Goal: Task Accomplishment & Management: Complete application form

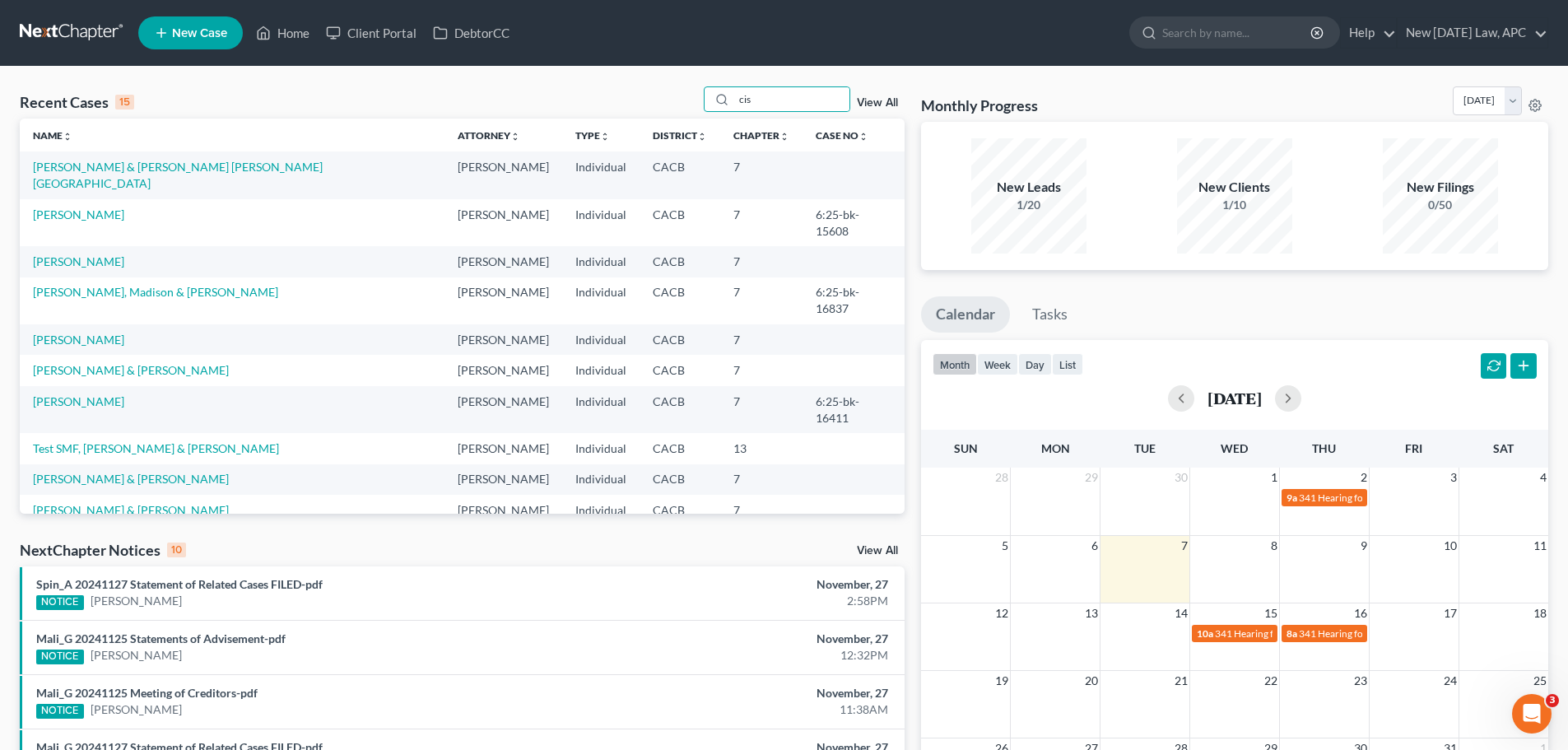
type input "cisn"
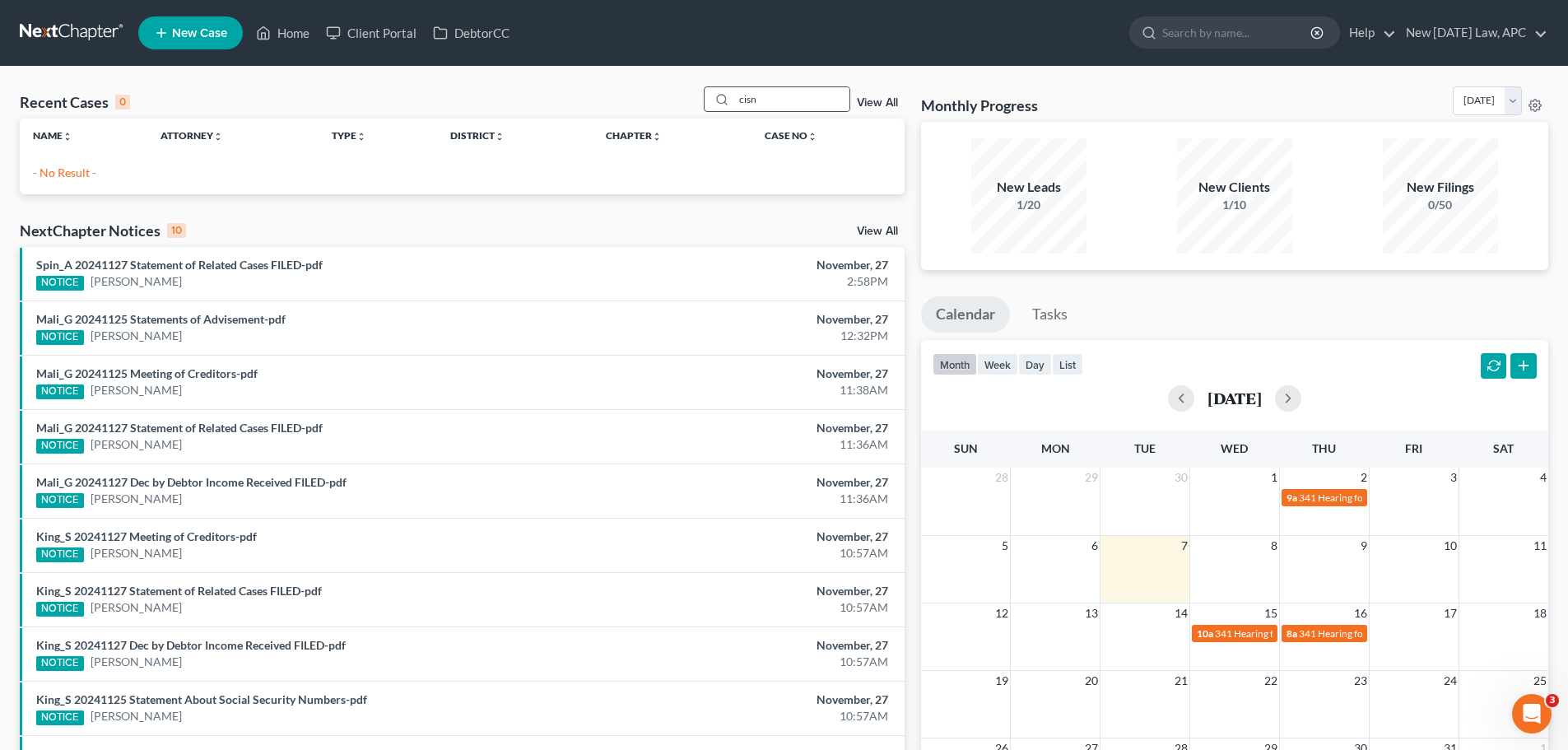
drag, startPoint x: 773, startPoint y: 96, endPoint x: 710, endPoint y: 95, distance: 63.0
click at [710, 95] on div "cisn" at bounding box center [776, 99] width 147 height 25
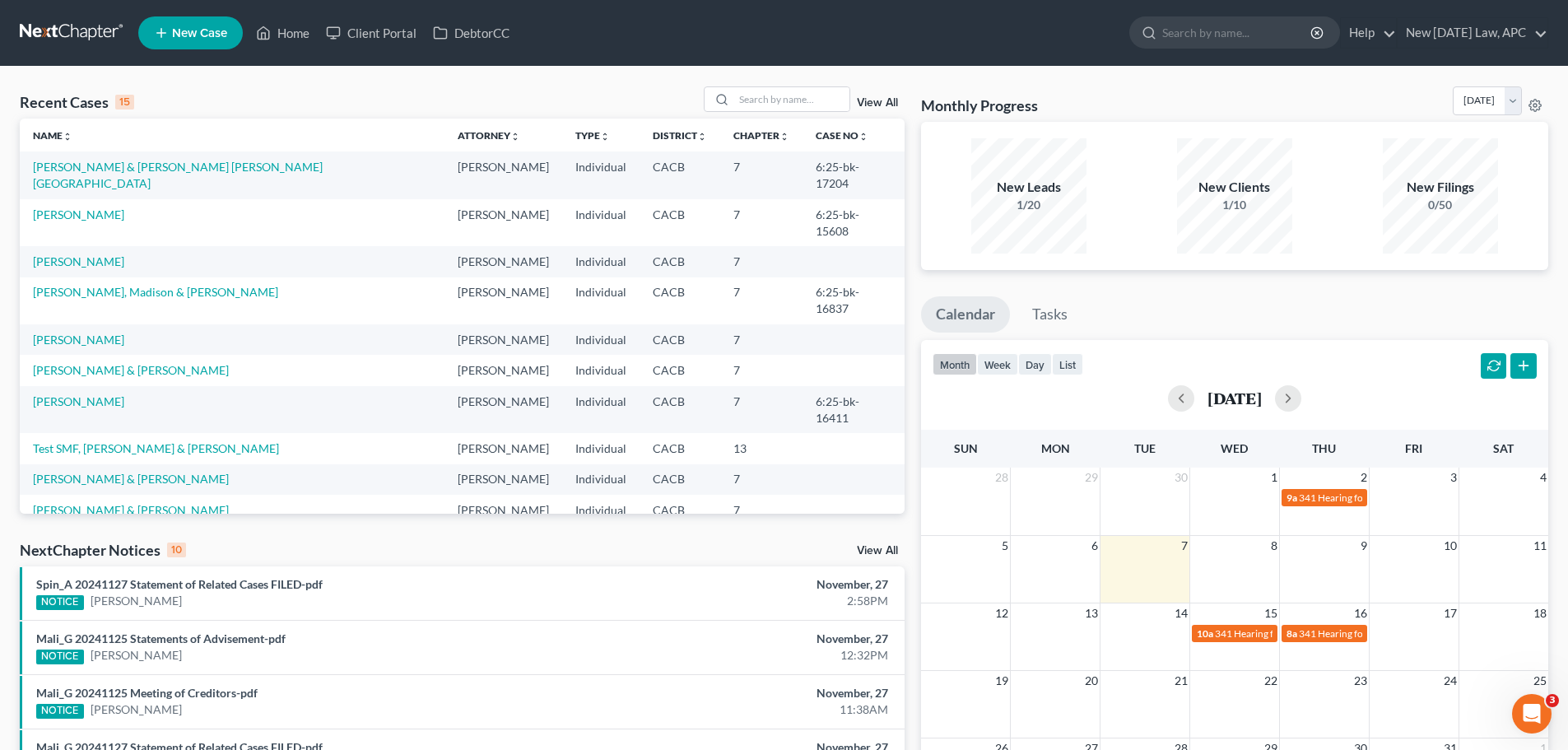
click at [229, 25] on link "New Case" at bounding box center [190, 33] width 104 height 33
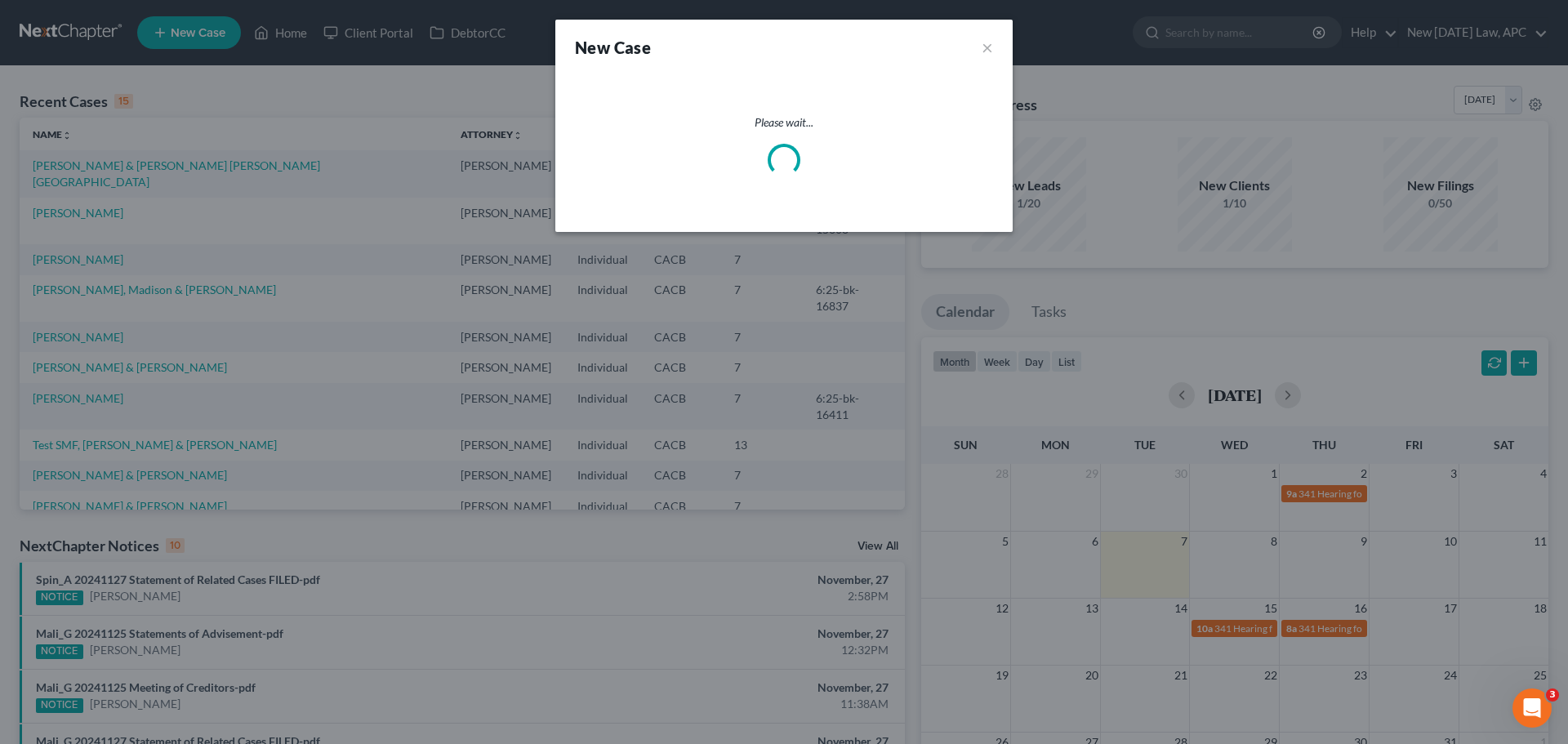
select select "7"
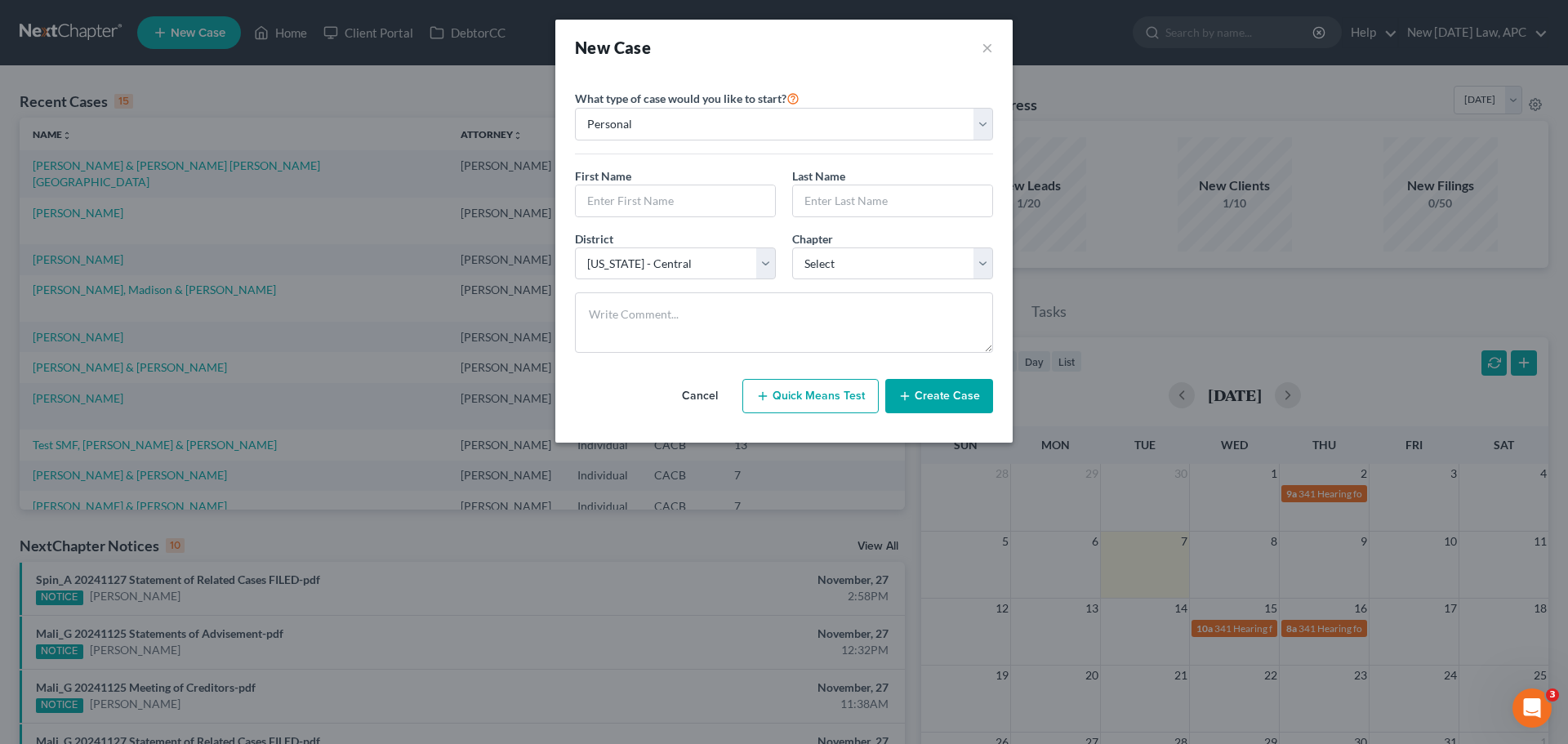
click at [702, 395] on button "Cancel" at bounding box center [700, 396] width 71 height 33
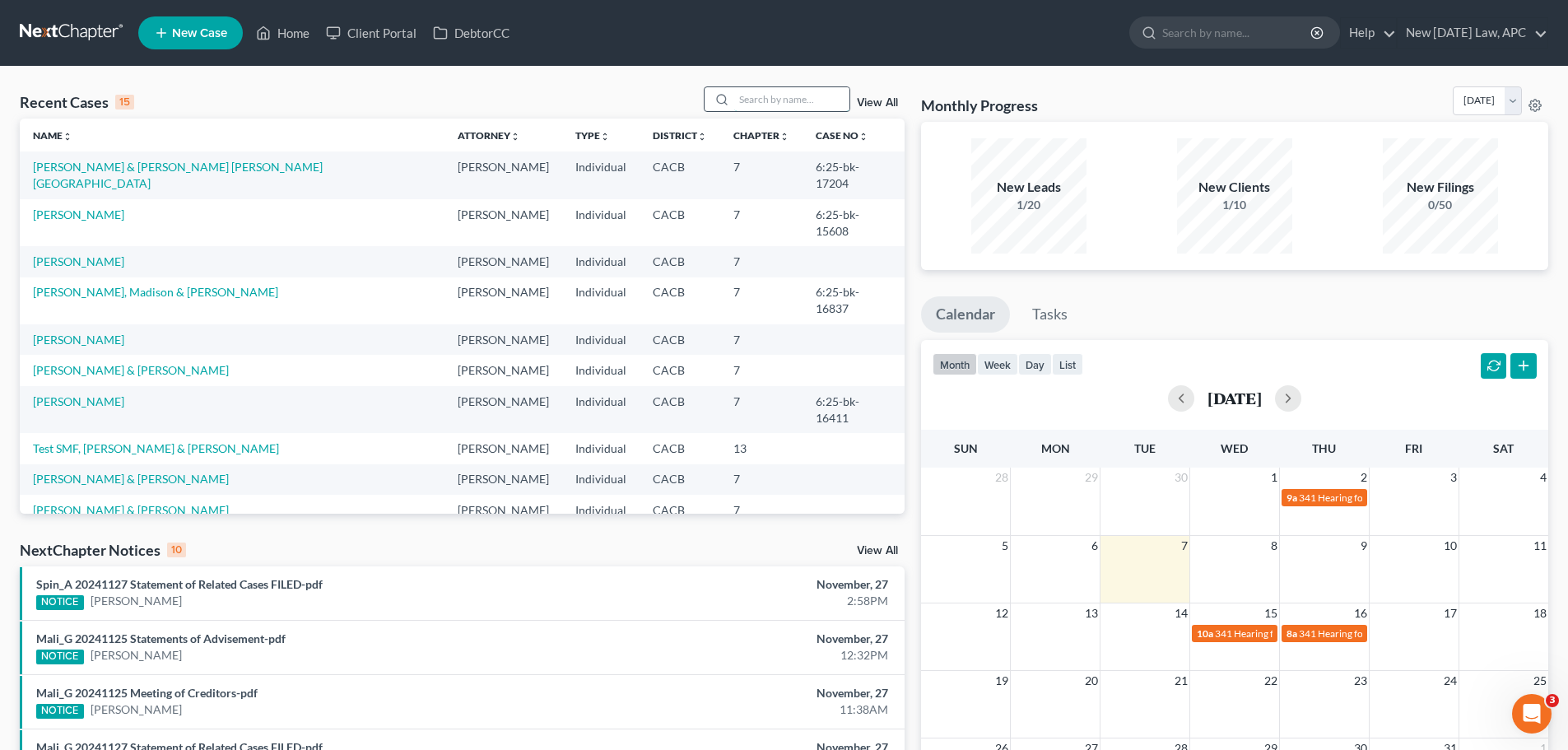
click at [768, 101] on input "search" at bounding box center [792, 99] width 115 height 24
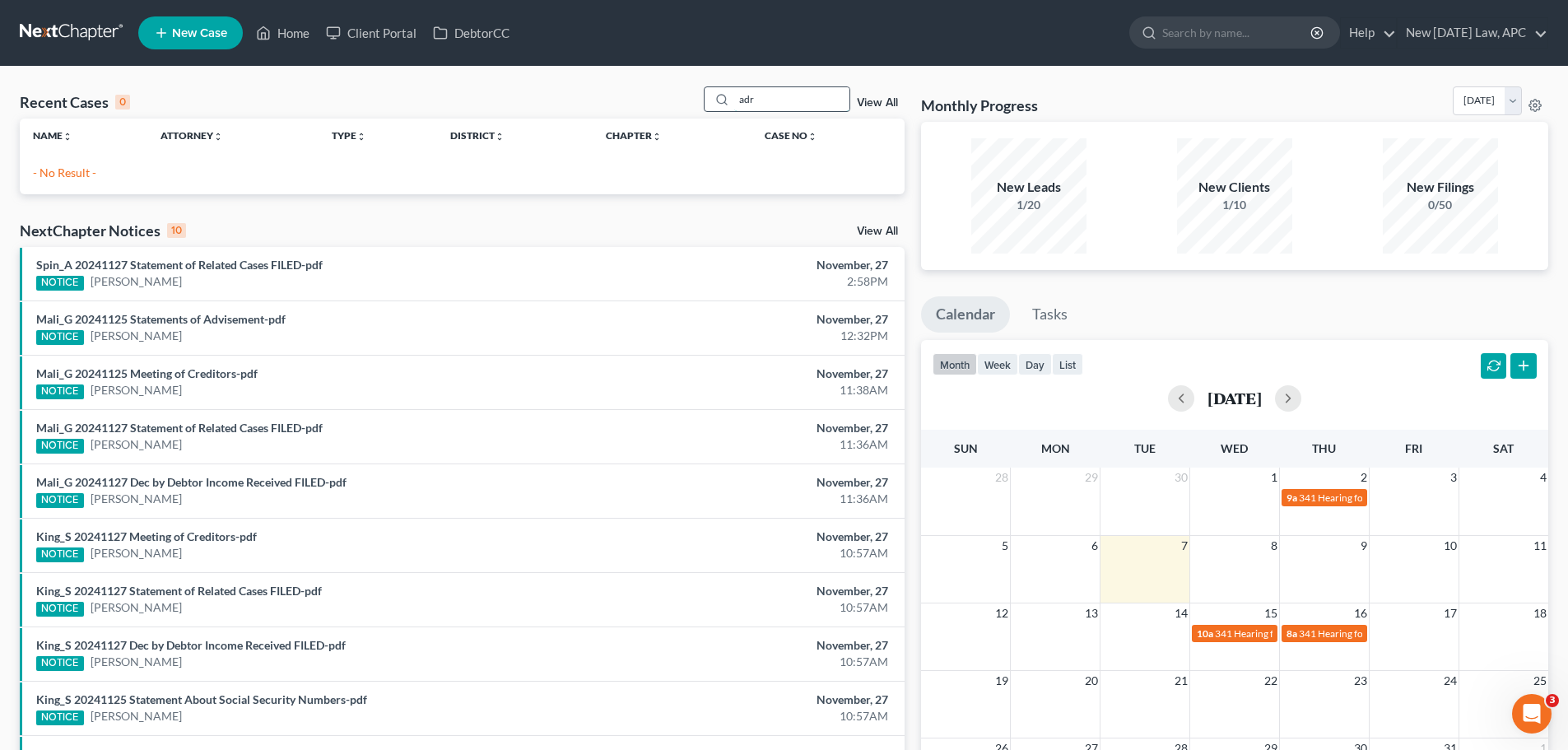
click at [796, 96] on input "adr" at bounding box center [792, 99] width 115 height 24
type input "a"
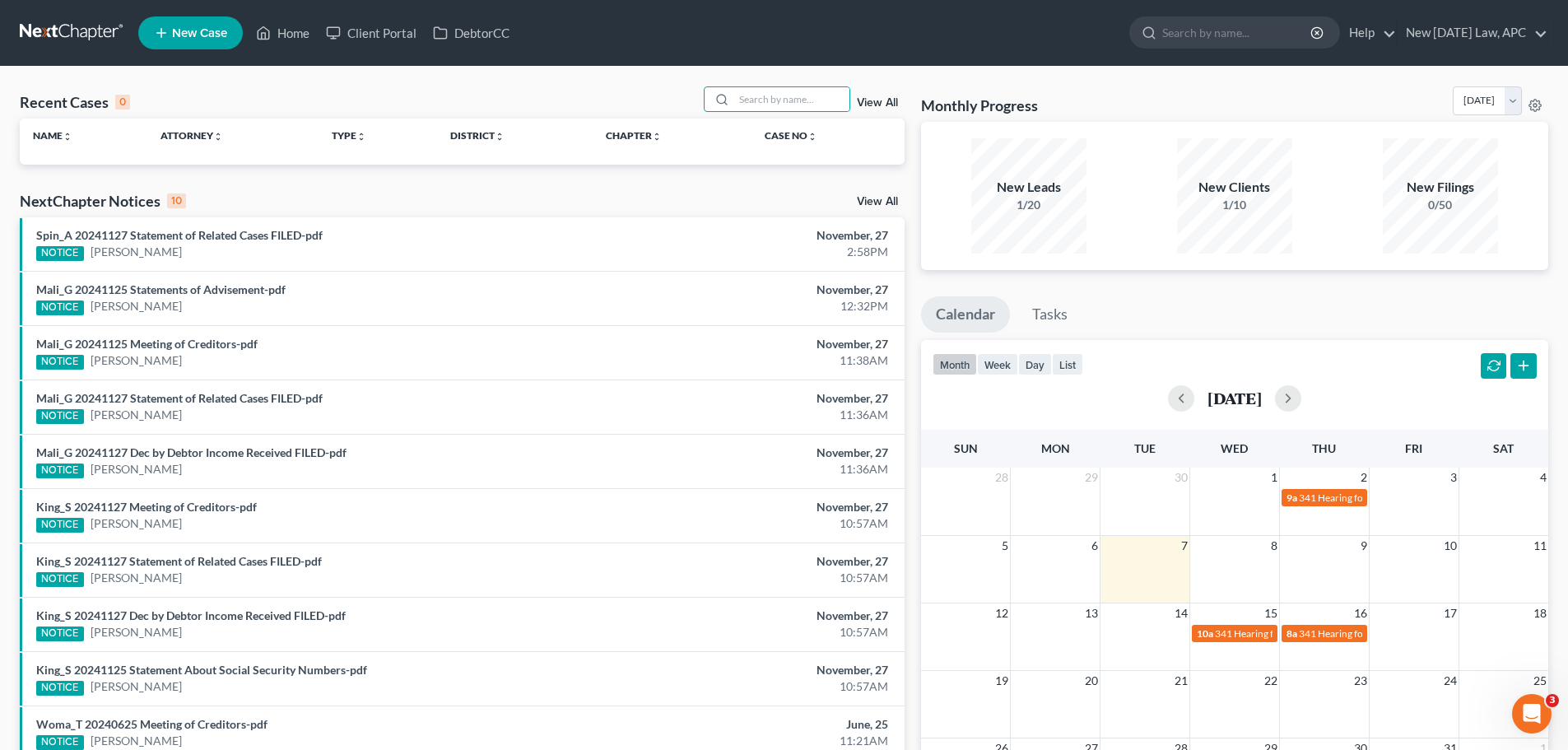
click at [191, 46] on link "New Case" at bounding box center [190, 33] width 104 height 33
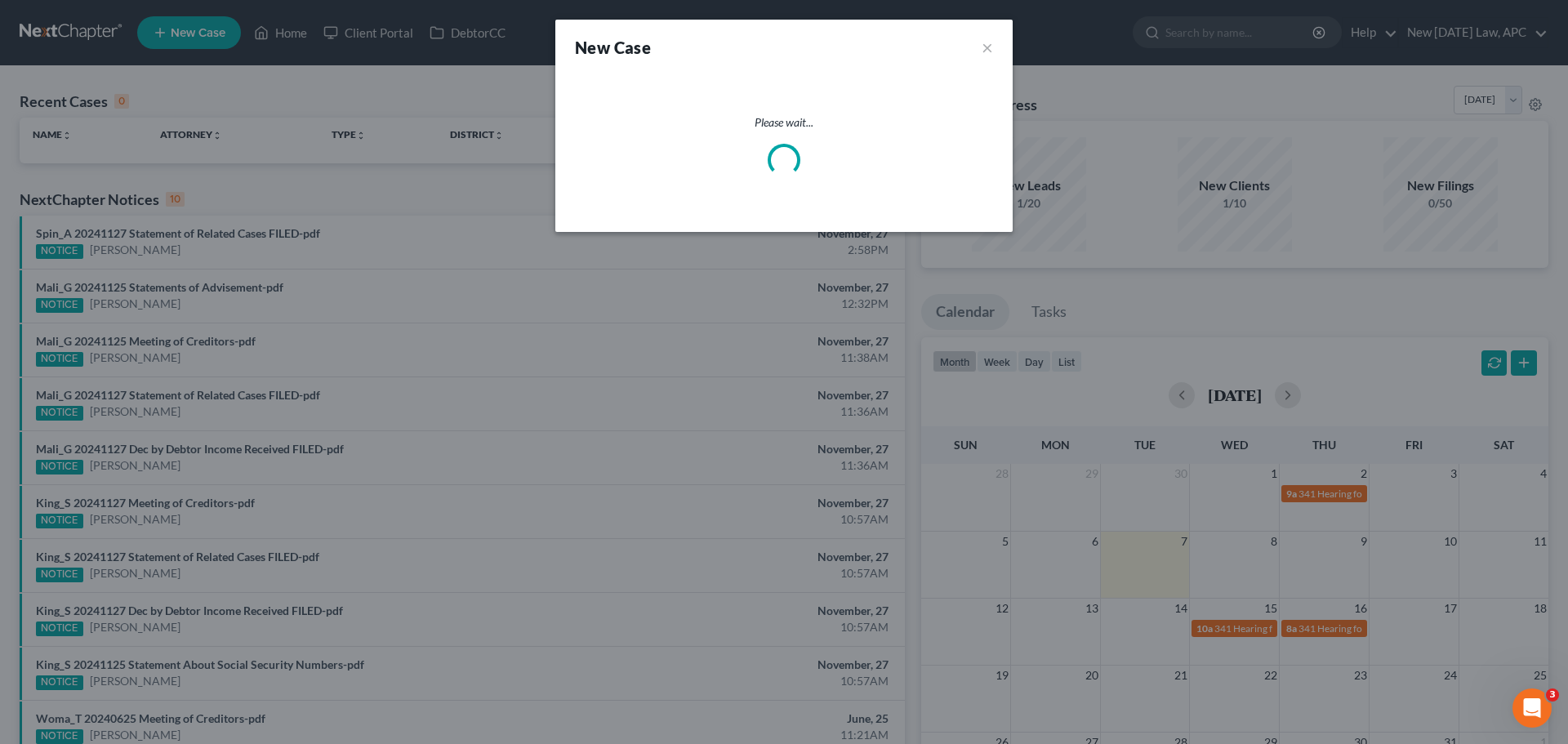
select select "7"
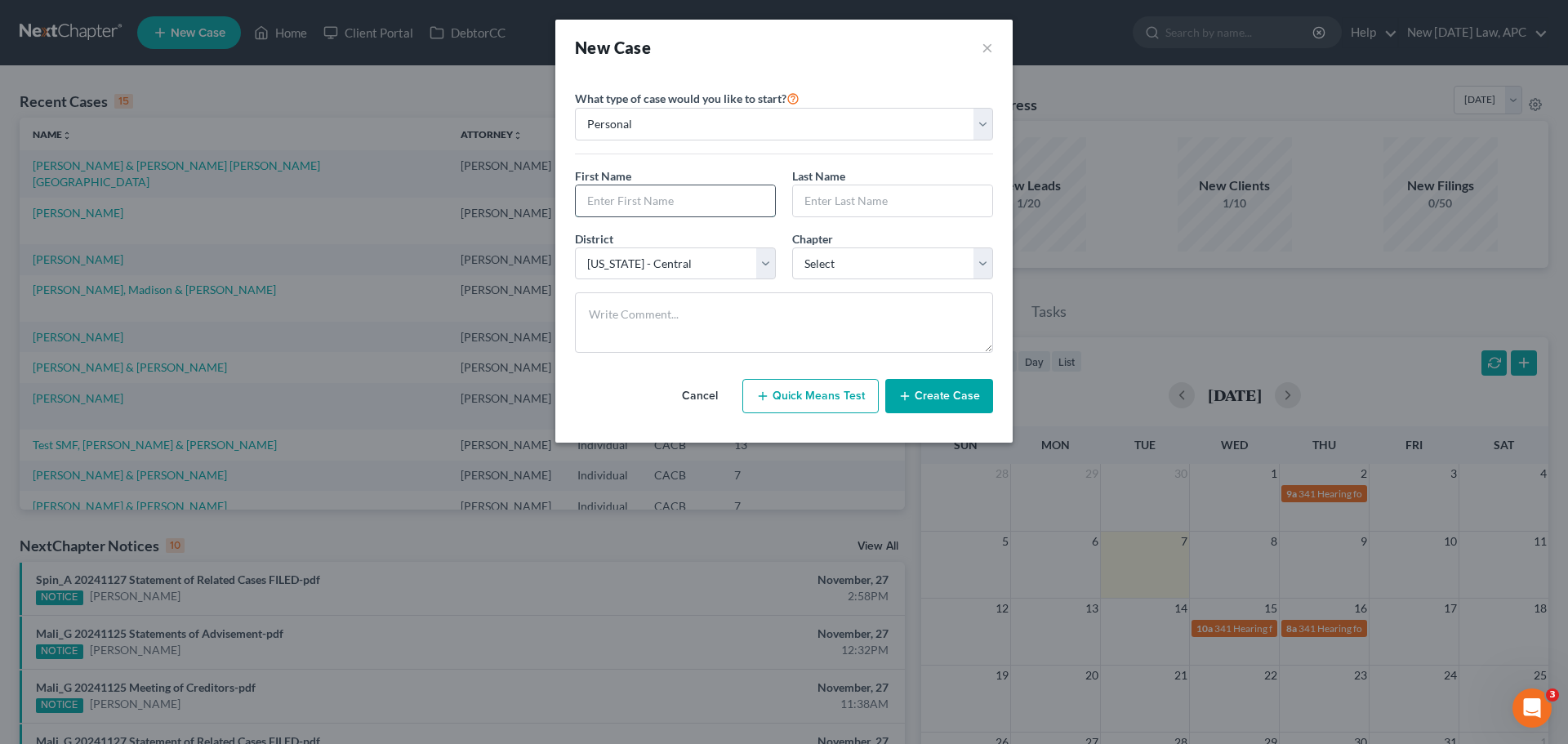
click at [655, 190] on input "text" at bounding box center [675, 201] width 199 height 31
type input "[PERSON_NAME]"
click at [806, 268] on select "Select 7 11 12 13" at bounding box center [893, 263] width 201 height 33
select select "0"
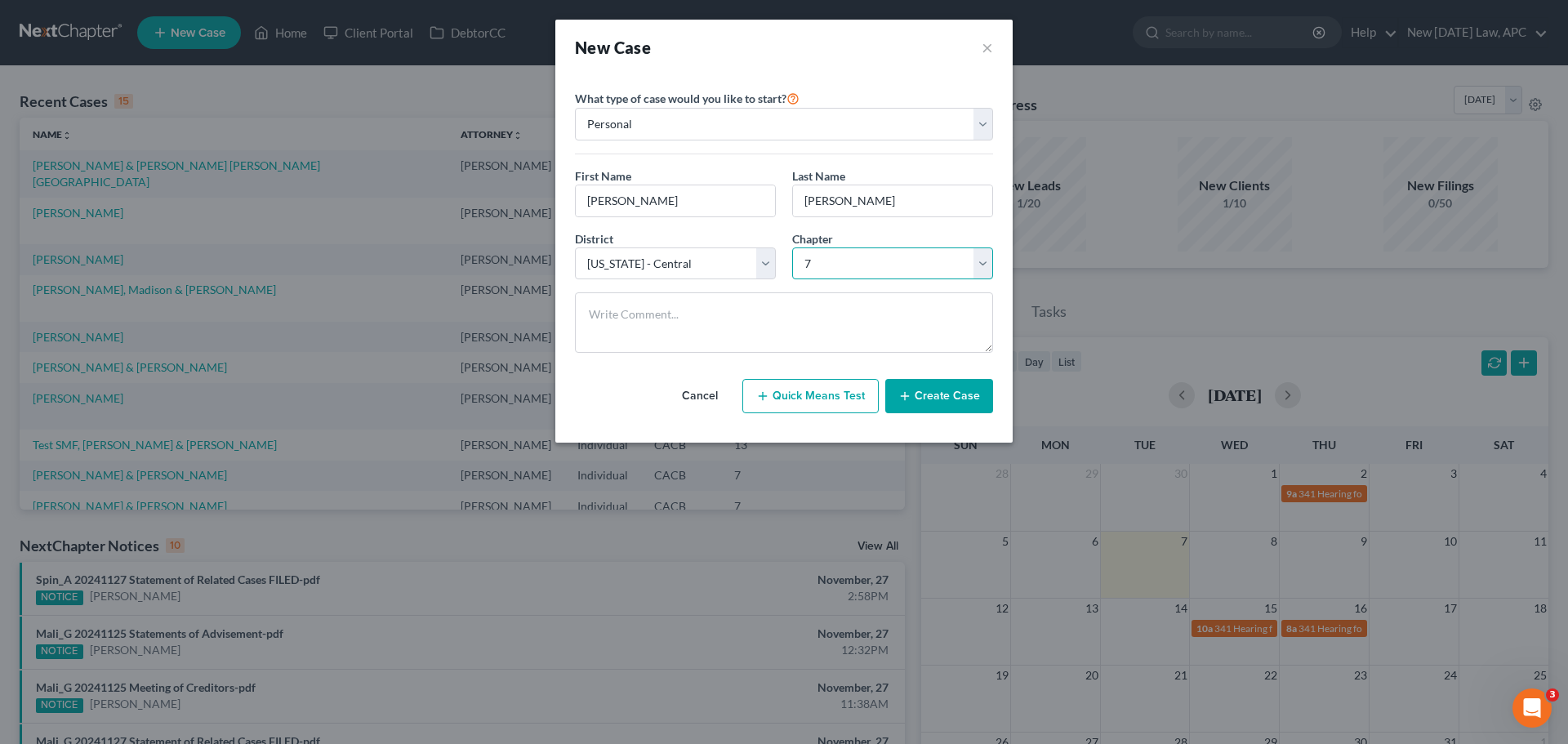
click at [793, 247] on select "Select 7 11 12 13" at bounding box center [893, 263] width 201 height 33
click at [934, 400] on button "Create Case" at bounding box center [939, 397] width 108 height 35
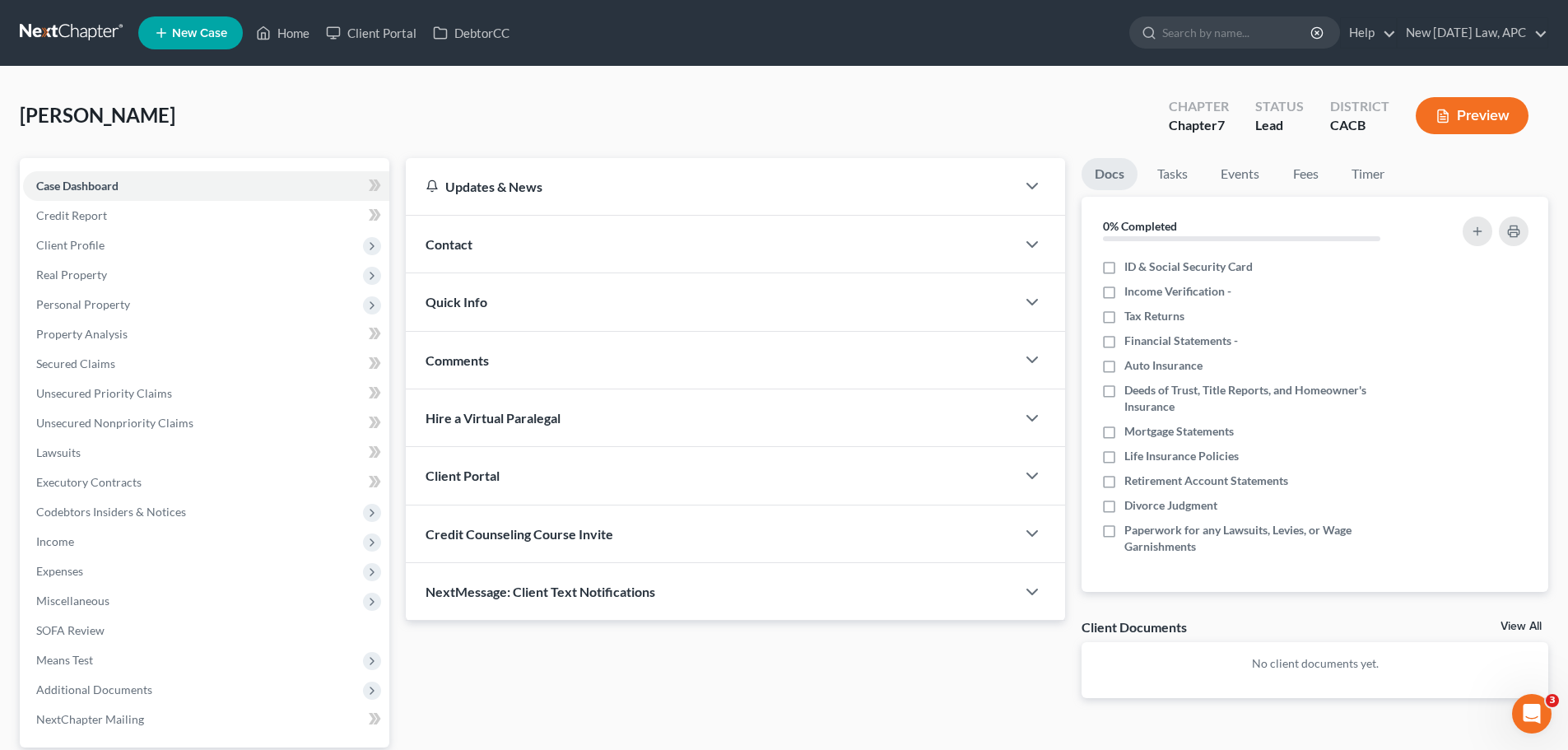
click at [480, 254] on div "Contact" at bounding box center [710, 244] width 610 height 56
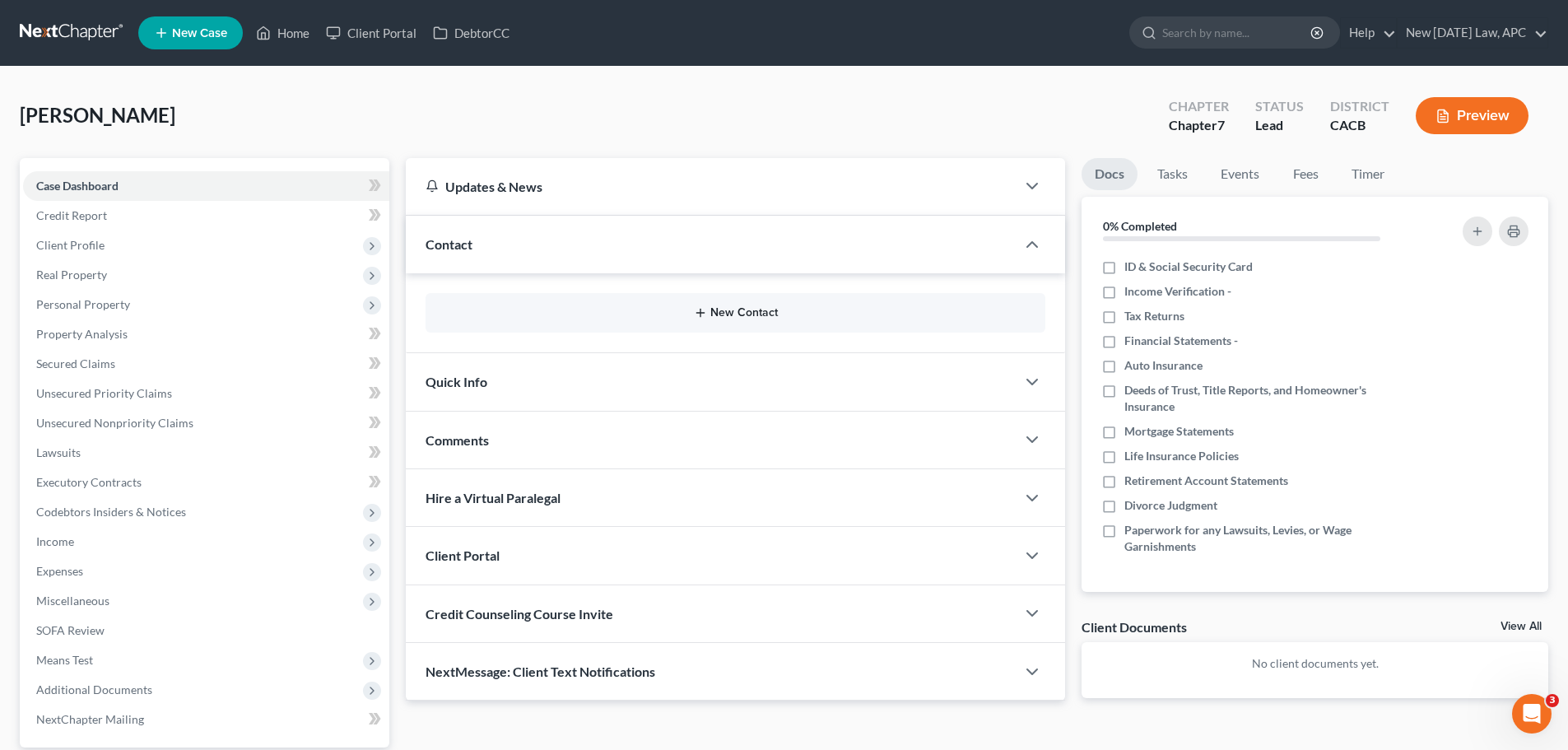
click at [551, 310] on button "New Contact" at bounding box center [735, 313] width 593 height 14
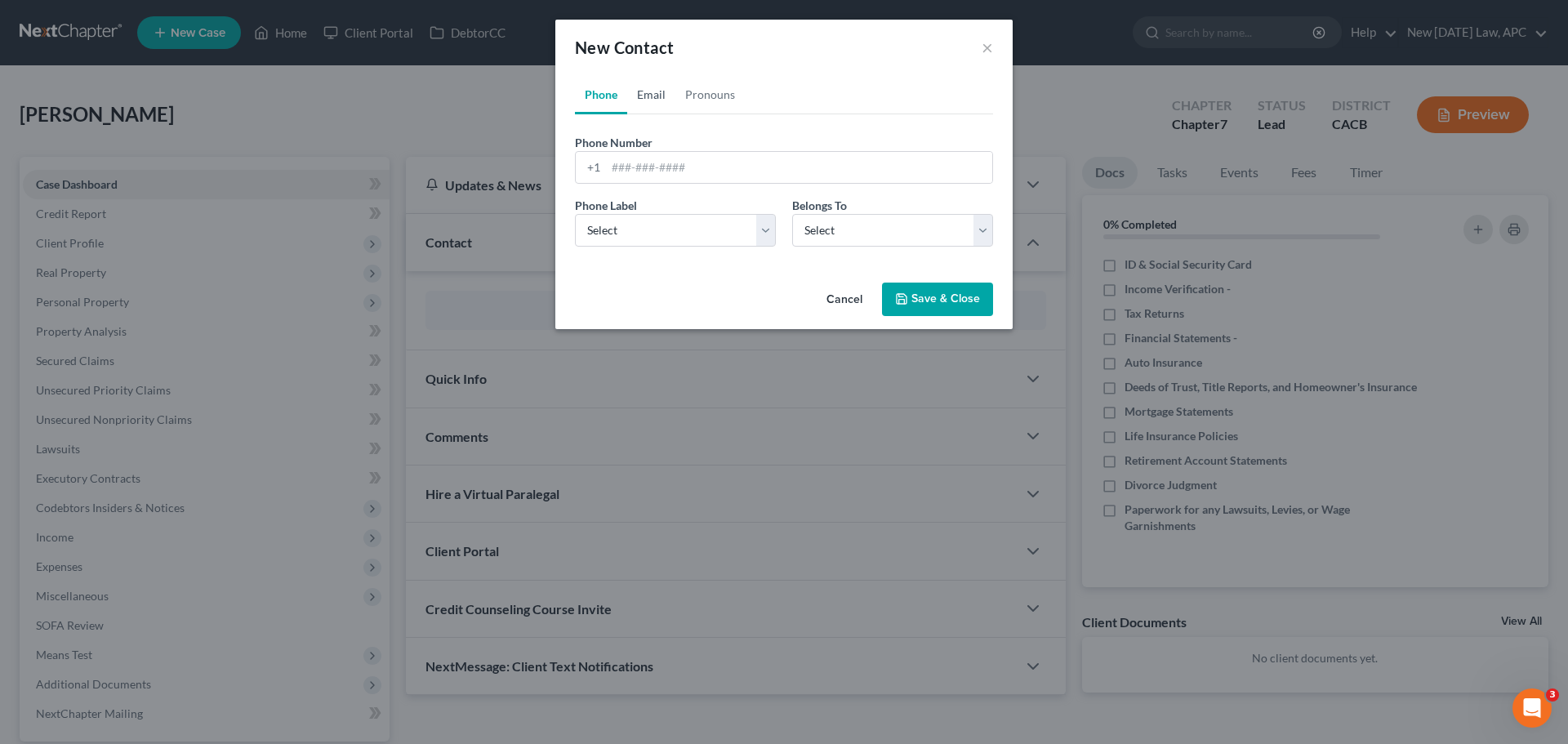
click at [658, 99] on link "Email" at bounding box center [652, 95] width 48 height 40
paste input "[EMAIL_ADDRESS][DOMAIN_NAME]"
type input "[EMAIL_ADDRESS][DOMAIN_NAME]"
click at [624, 244] on select "Select Home Work Other" at bounding box center [676, 231] width 201 height 33
select select "0"
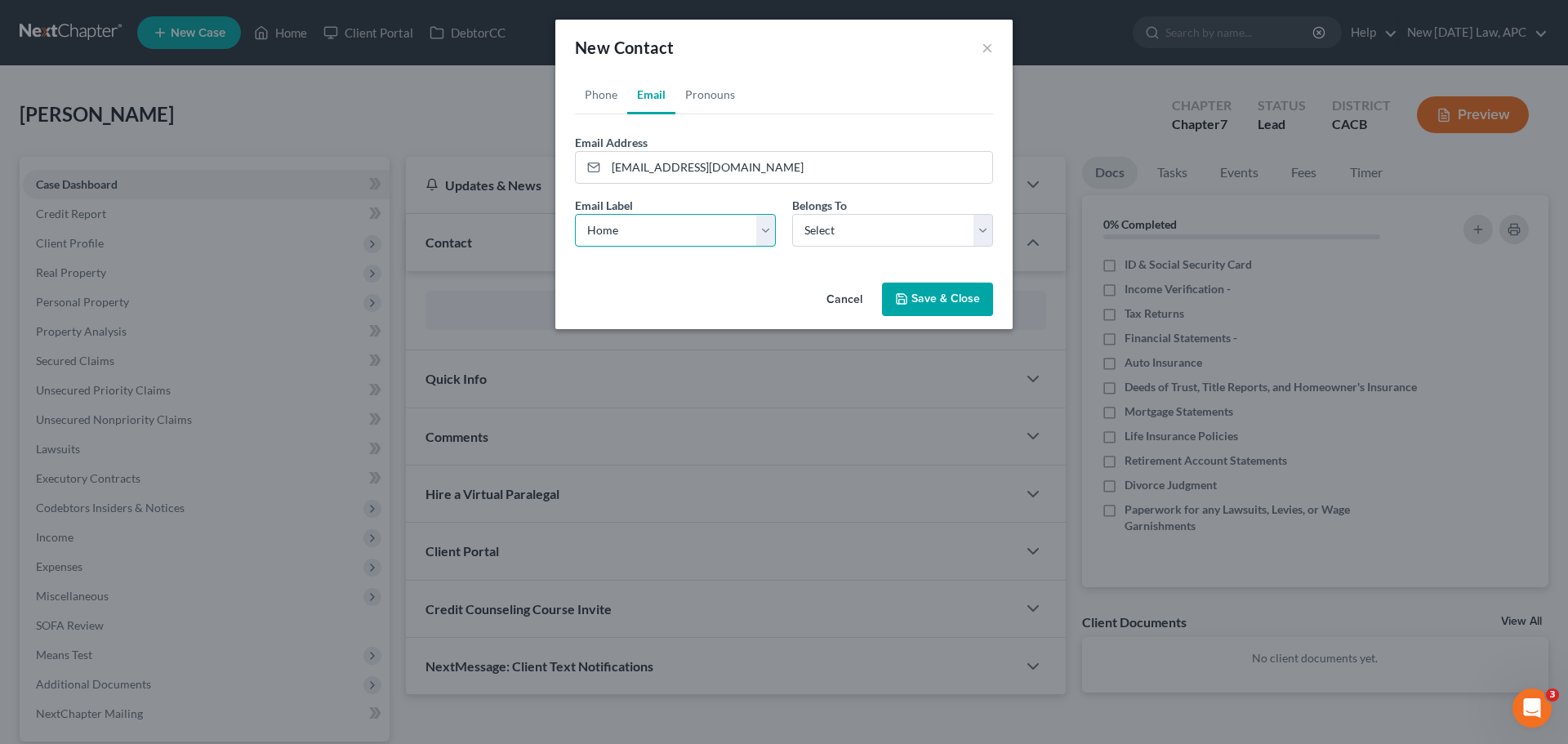
click at [575, 214] on select "Select Home Work Other" at bounding box center [676, 231] width 201 height 33
click at [836, 228] on select "Select Client Other" at bounding box center [893, 231] width 201 height 33
select select "0"
click at [793, 214] on select "Select Client Other" at bounding box center [893, 231] width 201 height 33
select select "0"
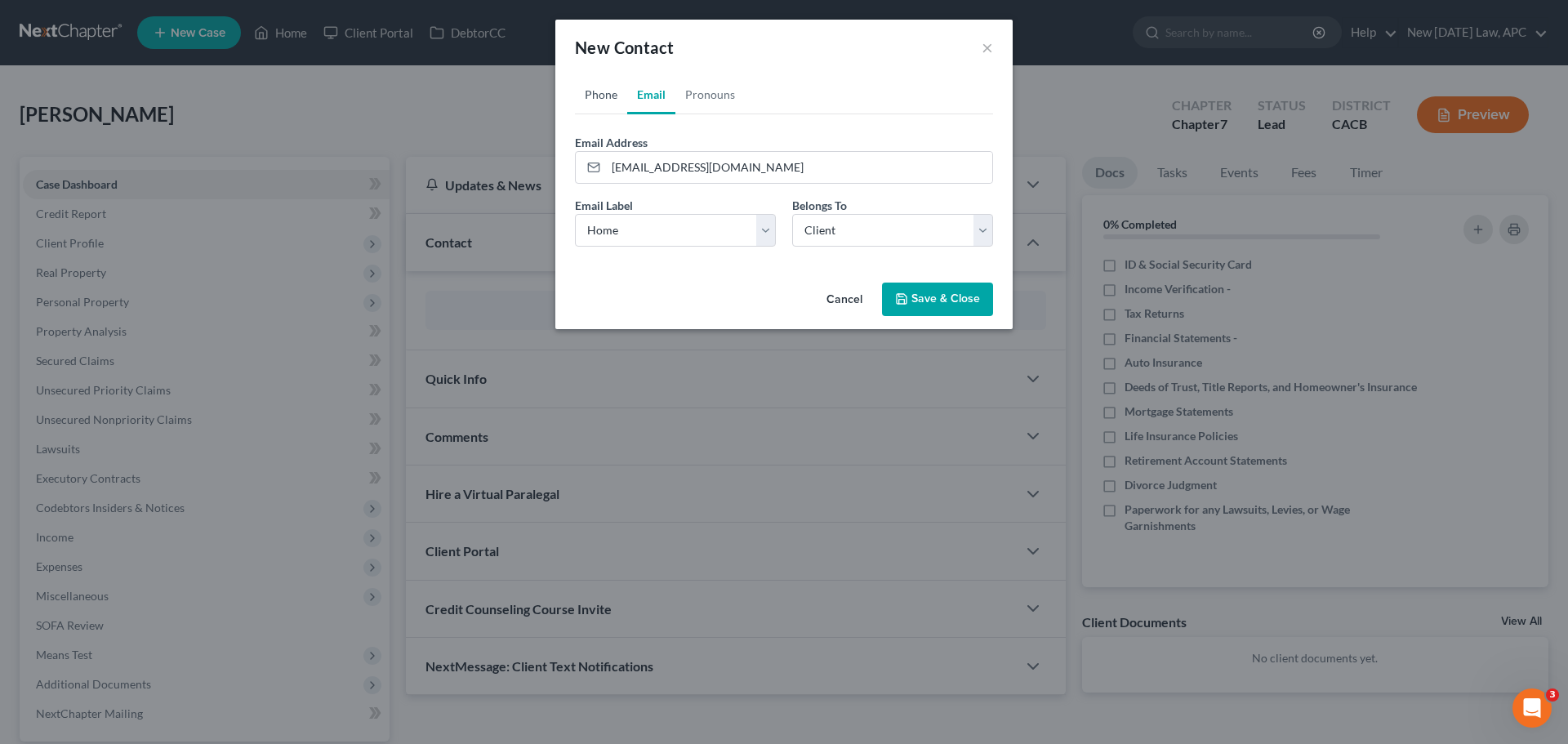
click at [596, 88] on link "Phone" at bounding box center [602, 95] width 52 height 40
paste input "[PHONE_NUMBER]"
type input "[PHONE_NUMBER]"
click at [640, 220] on select "Select Mobile Home Work Other" at bounding box center [676, 231] width 201 height 33
select select "0"
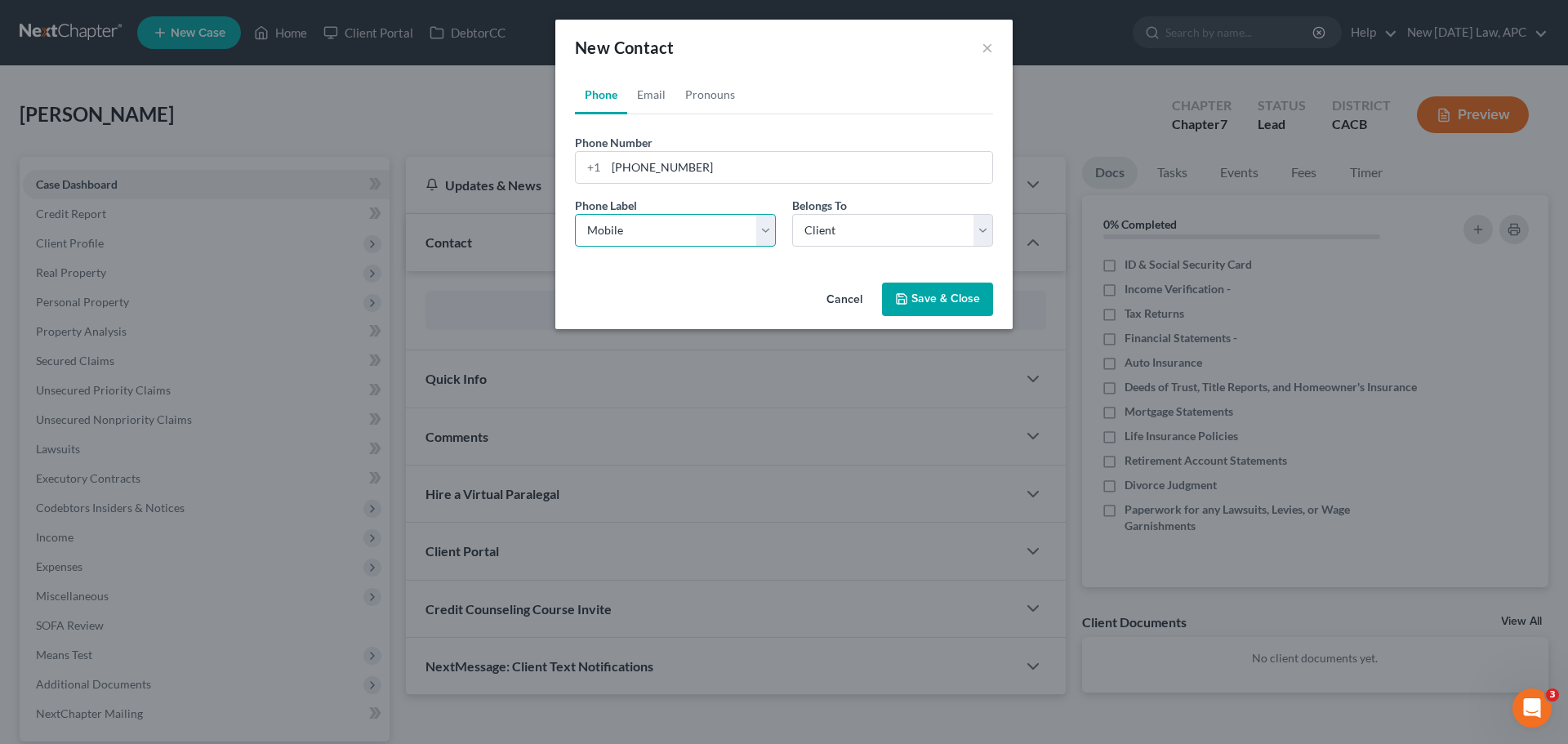
click at [575, 214] on select "Select Mobile Home Work Other" at bounding box center [676, 231] width 201 height 33
click at [924, 297] on button "Save & Close" at bounding box center [938, 300] width 111 height 35
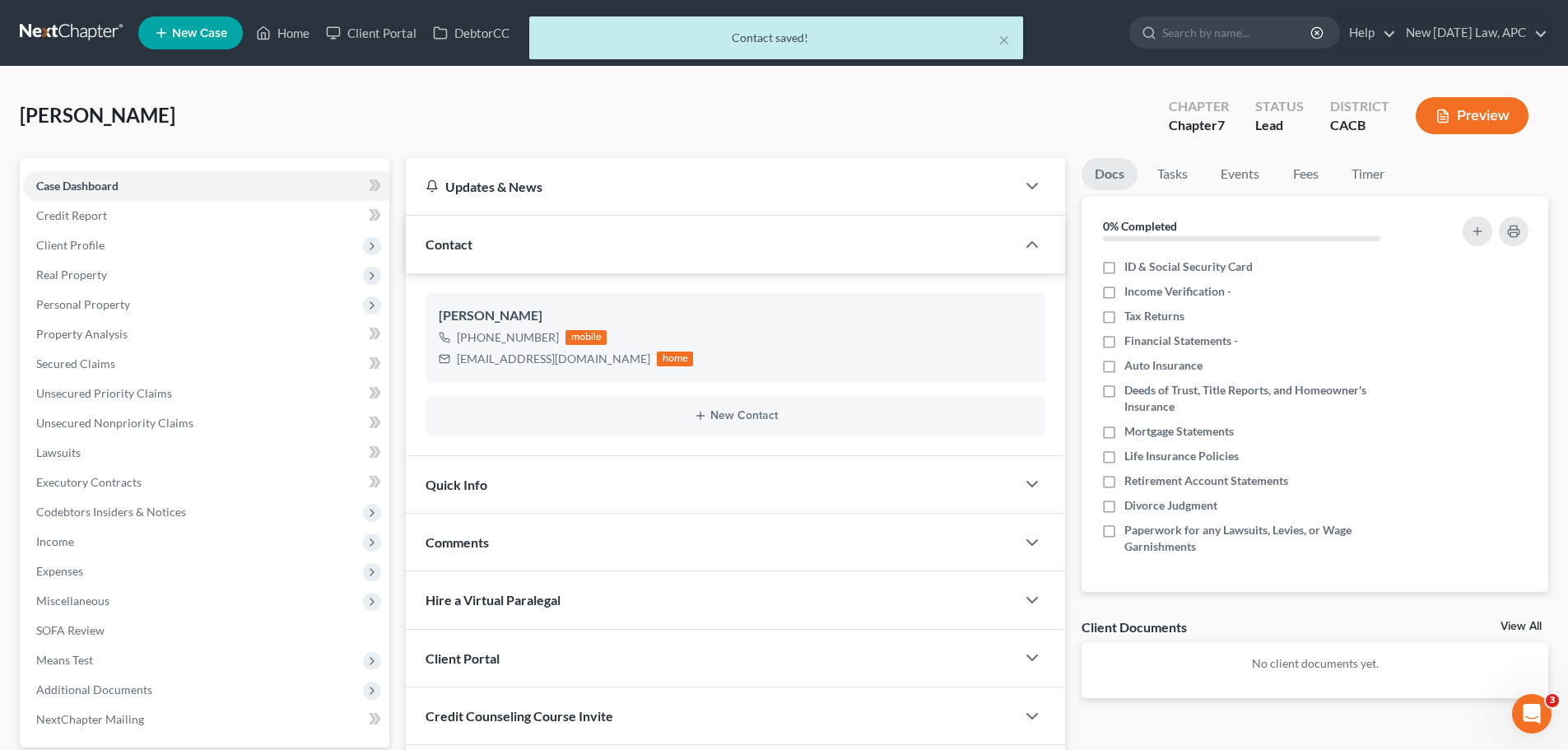
click at [514, 482] on div "Quick Info" at bounding box center [710, 484] width 610 height 56
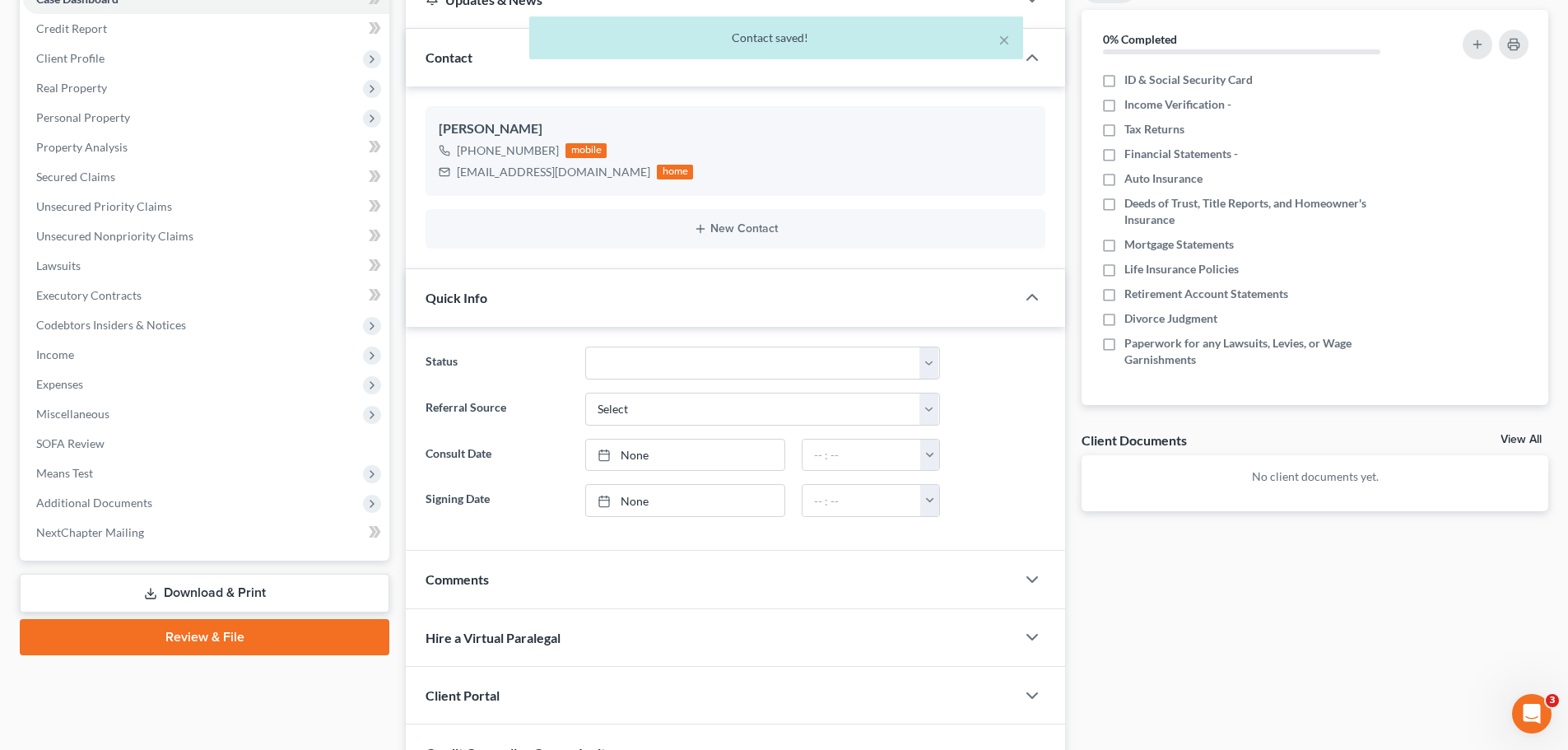
scroll to position [247, 0]
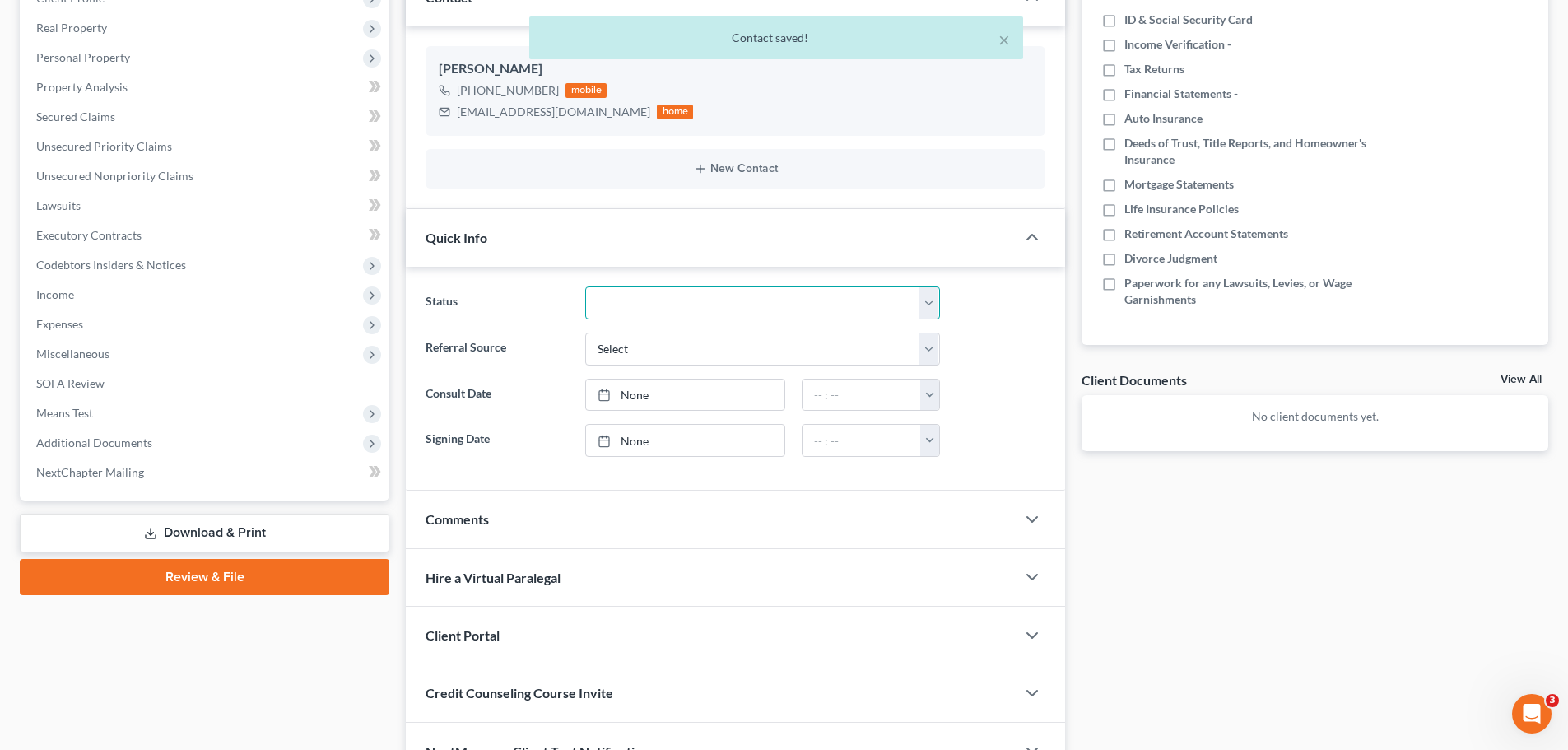
click at [672, 304] on select "Discharged Dismissed Filed / Pre 341 HOLD - Payment Plan Inactive In Progress O…" at bounding box center [763, 303] width 355 height 33
select select "5"
click at [586, 286] on select "Discharged Dismissed Filed / Pre 341 HOLD - Payment Plan Inactive In Progress O…" at bounding box center [763, 303] width 355 height 33
click at [536, 333] on label "Referral Source" at bounding box center [496, 349] width 159 height 33
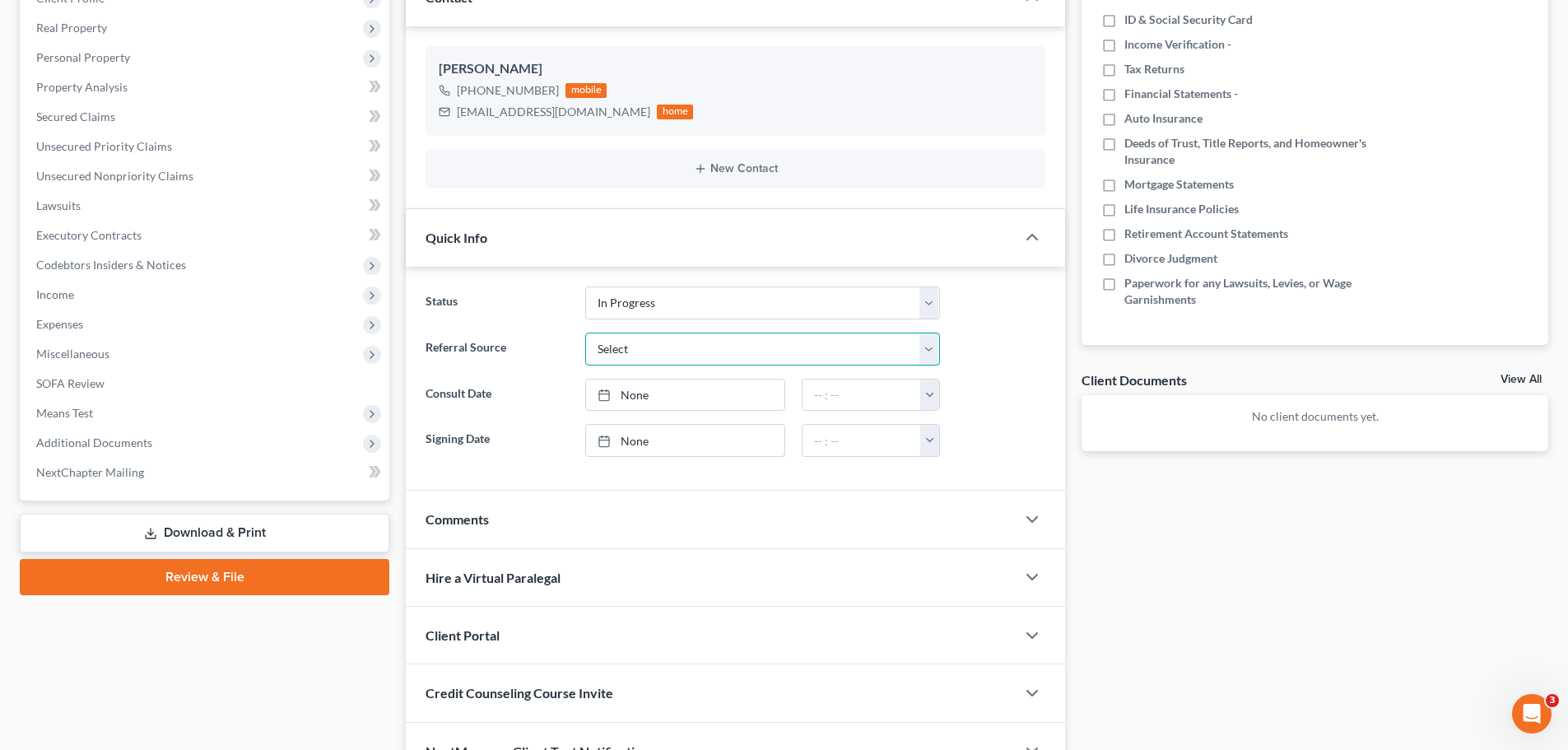
click at [639, 351] on select "Select Word Of Mouth Previous Clients Direct Mail Website Google Search Modern …" at bounding box center [763, 349] width 355 height 33
click at [644, 297] on select "Discharged Dismissed Filed / Pre 341 HOLD - Payment Plan Inactive In Progress O…" at bounding box center [763, 303] width 355 height 33
click at [569, 340] on label "Referral Source" at bounding box center [496, 349] width 159 height 33
click at [625, 353] on select "Select Word Of Mouth Previous Clients Direct Mail Website Google Search Modern …" at bounding box center [763, 349] width 355 height 33
select select "4"
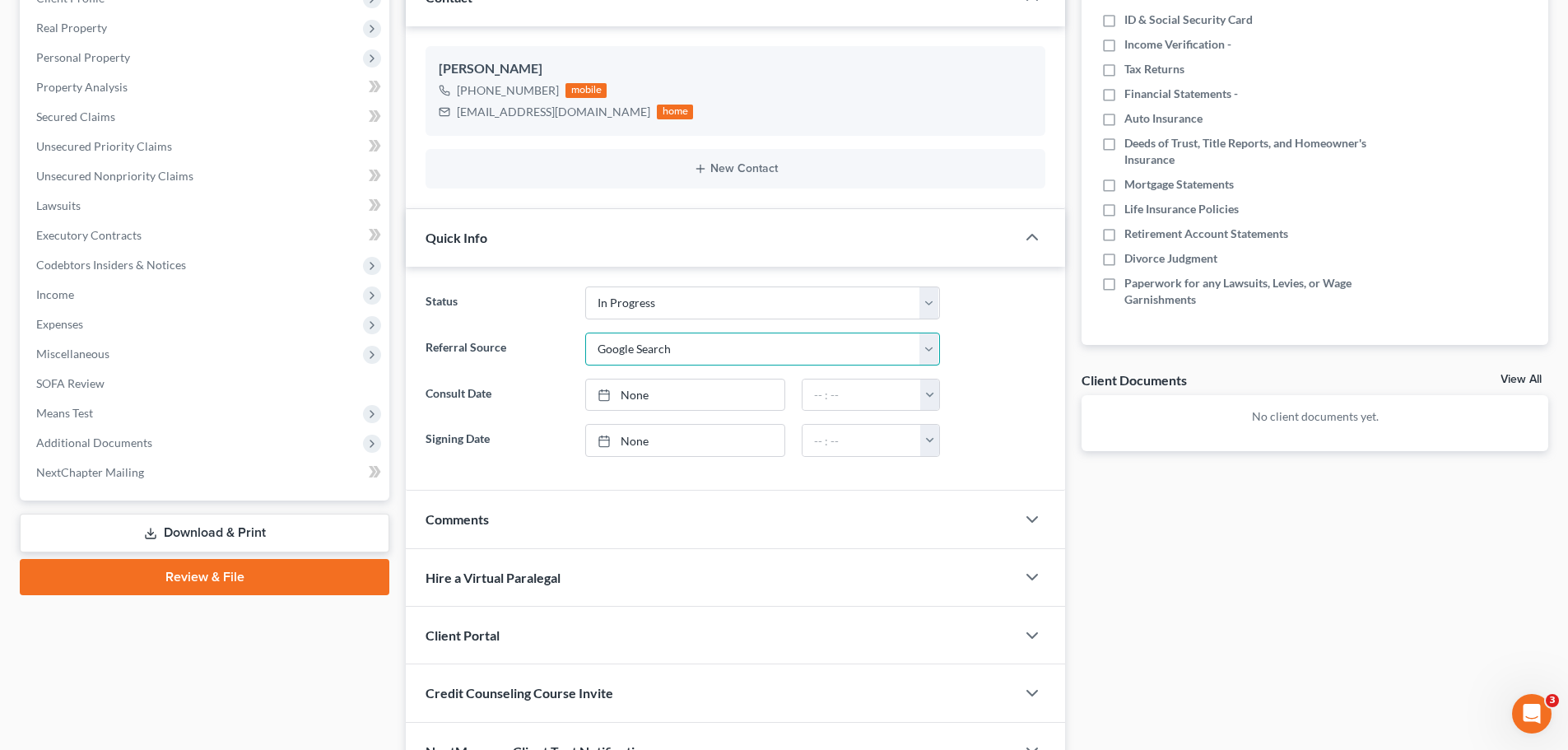
click at [586, 333] on select "Select Word Of Mouth Previous Clients Direct Mail Website Google Search Modern …" at bounding box center [763, 349] width 355 height 33
click at [687, 395] on link "None" at bounding box center [685, 395] width 198 height 31
type input "[DATE]"
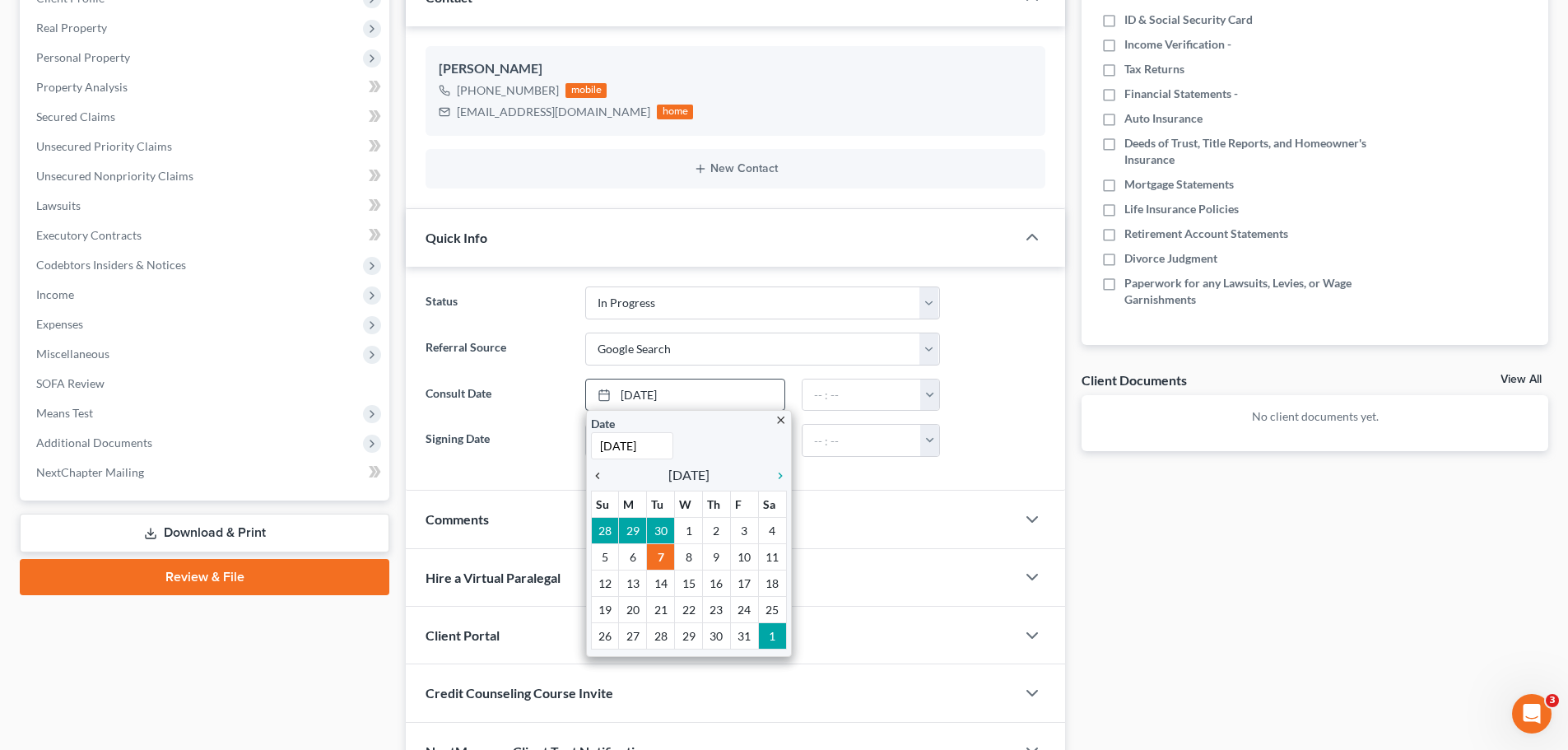
click at [599, 474] on icon "chevron_left" at bounding box center [601, 476] width 21 height 14
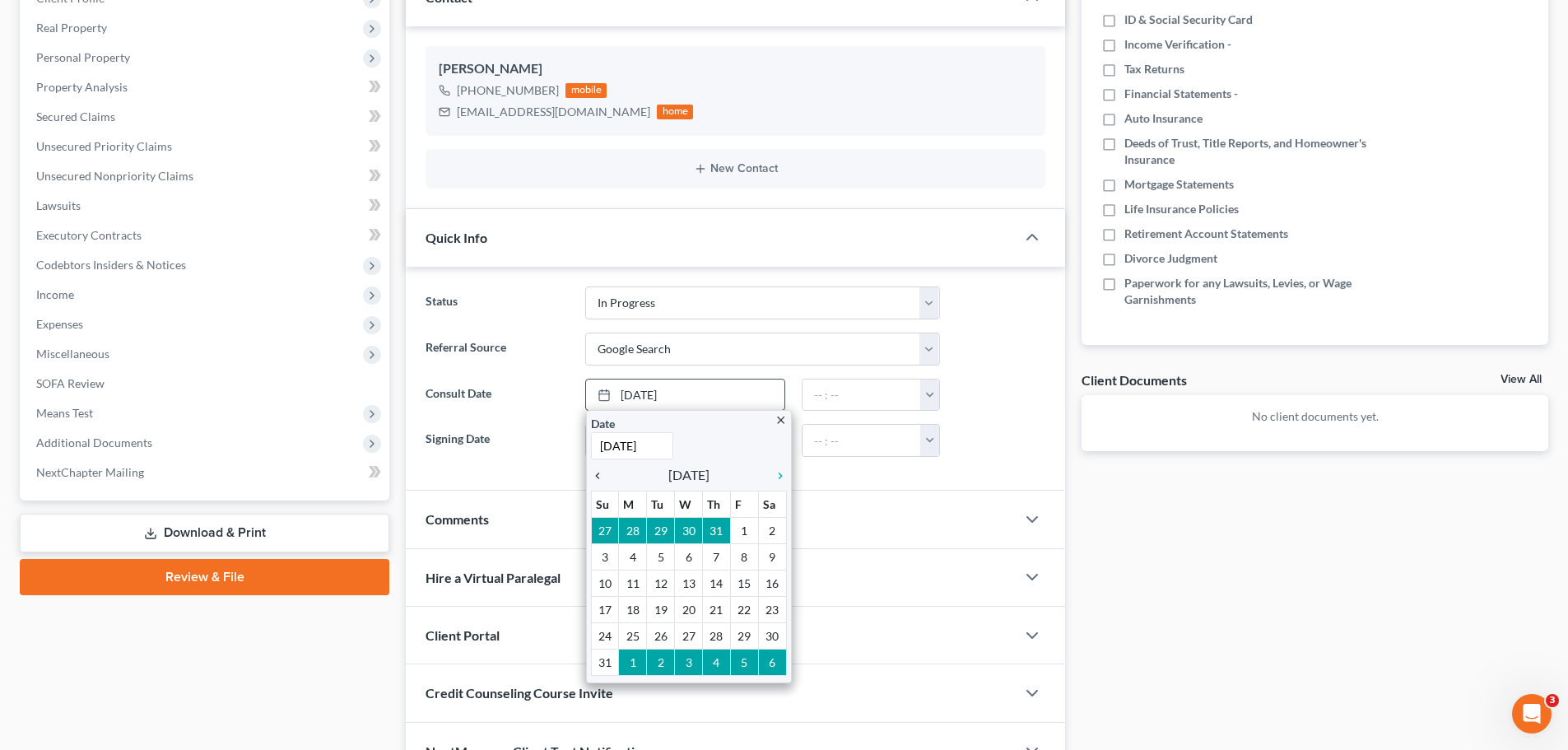
click at [599, 474] on icon "chevron_left" at bounding box center [601, 476] width 21 height 14
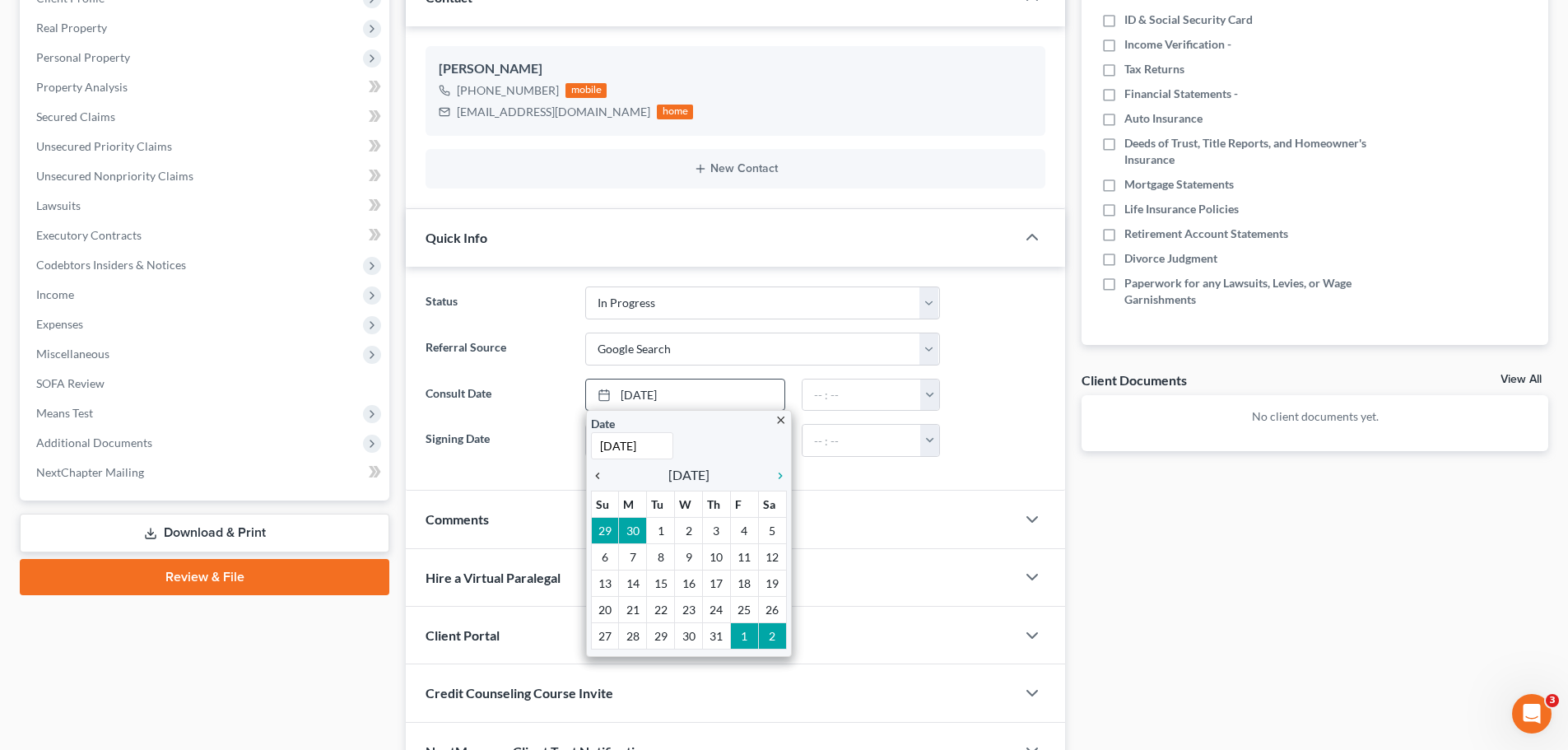
click at [599, 474] on icon "chevron_left" at bounding box center [601, 476] width 21 height 14
click at [598, 474] on icon "chevron_left" at bounding box center [601, 476] width 21 height 14
click at [596, 479] on icon "chevron_left" at bounding box center [601, 476] width 21 height 14
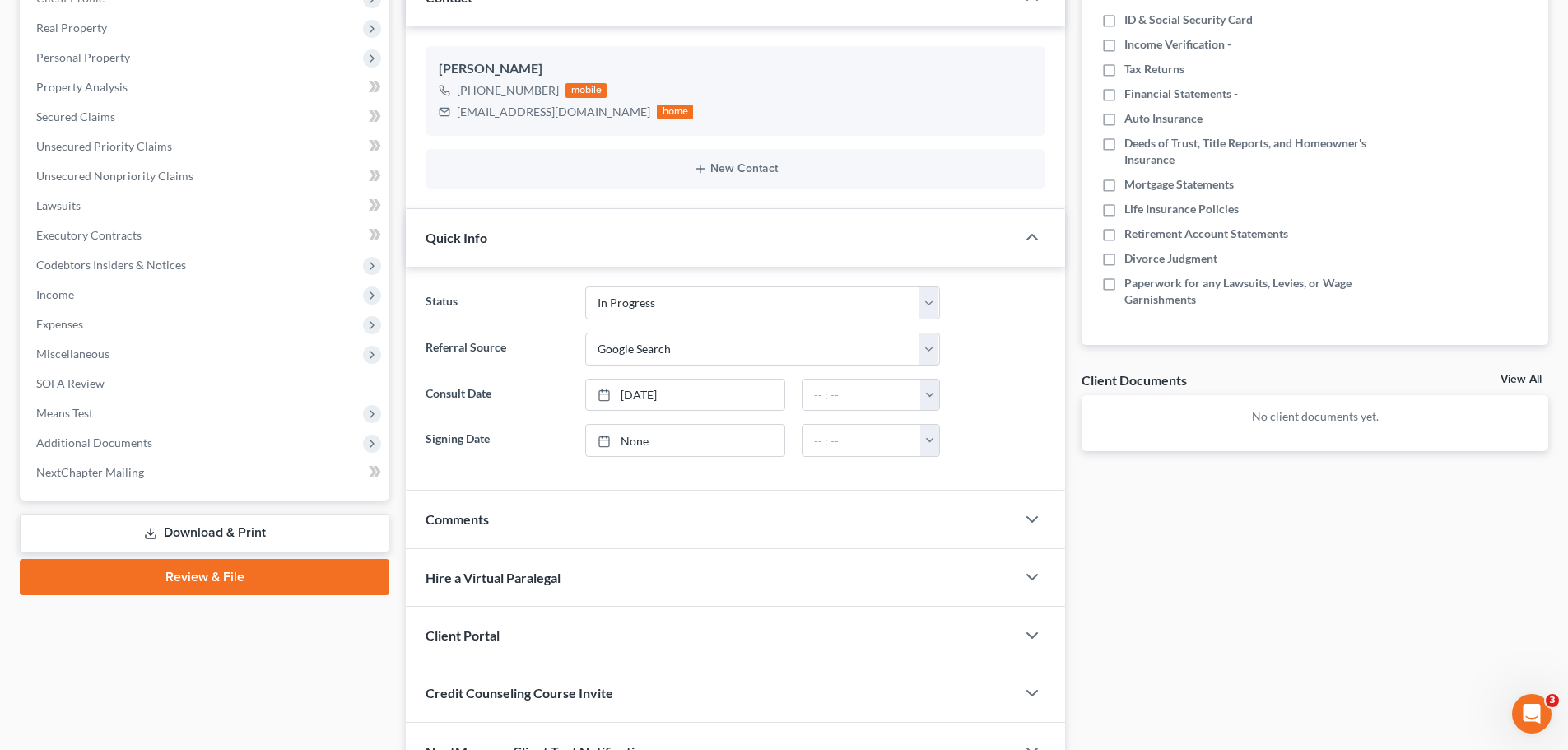
click at [529, 429] on label "Signing Date" at bounding box center [496, 441] width 159 height 33
click at [842, 385] on input "text" at bounding box center [862, 395] width 119 height 31
click at [552, 396] on label "Consult Date" at bounding box center [496, 395] width 159 height 33
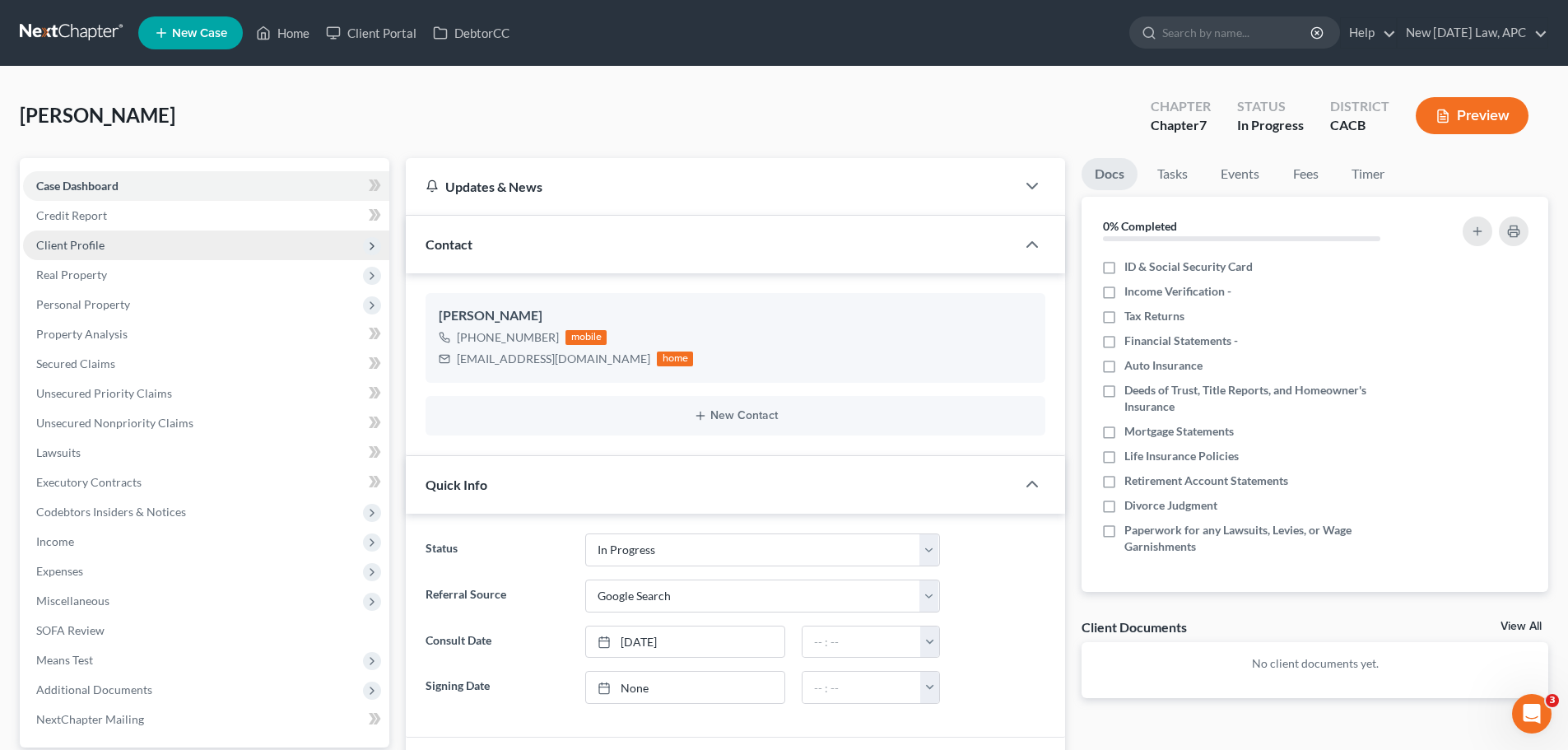
click at [95, 248] on span "Client Profile" at bounding box center [70, 245] width 68 height 14
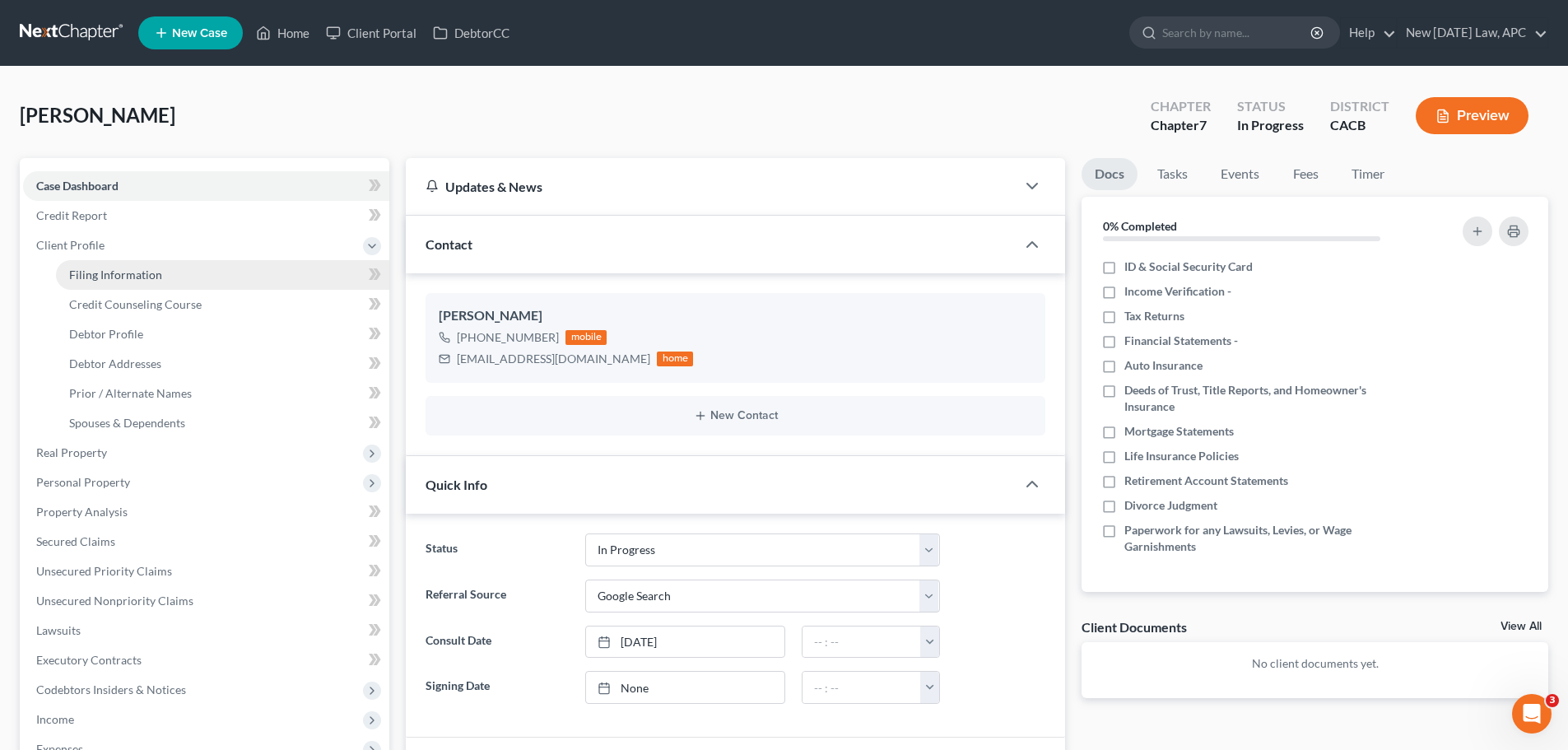
click at [115, 277] on span "Filing Information" at bounding box center [116, 274] width 93 height 14
select select "1"
select select "0"
select select "7"
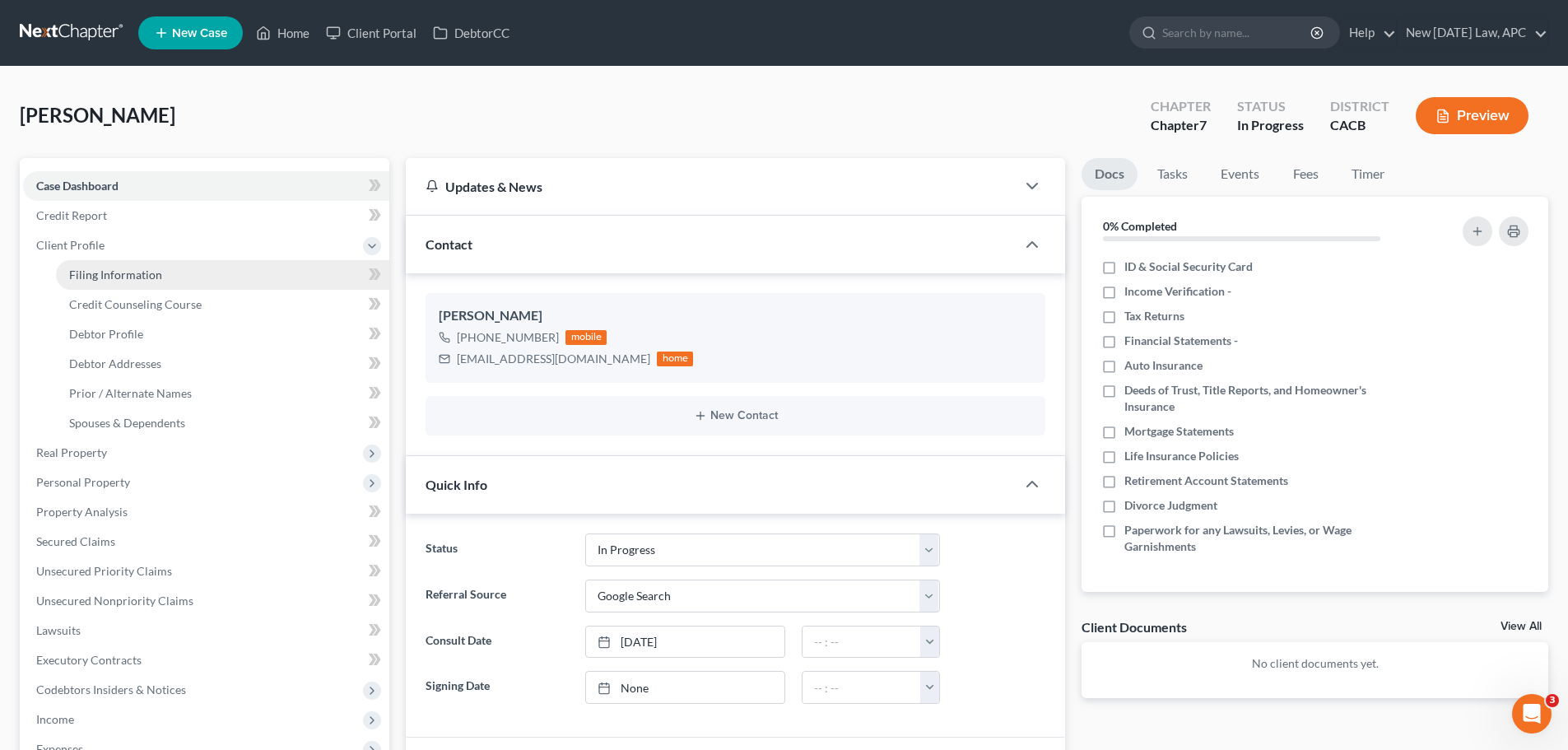
select select "4"
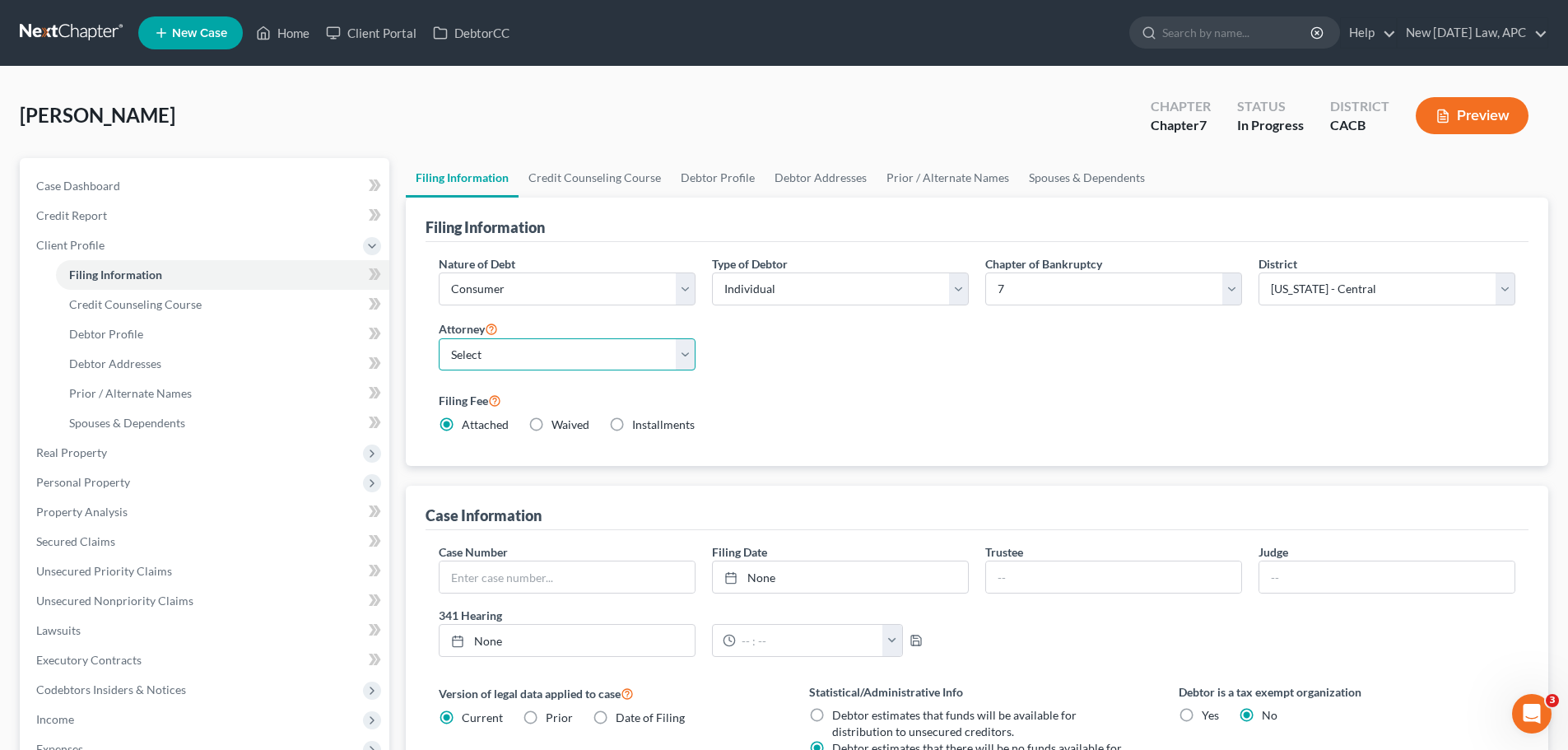
click at [445, 348] on select "Select [PERSON_NAME] - CACB [PERSON_NAME] - CACB [PERSON_NAME] - CASB" at bounding box center [567, 355] width 257 height 33
select select "1"
click at [439, 339] on select "Select [PERSON_NAME] - CACB [PERSON_NAME] - CACB [PERSON_NAME] - CASB" at bounding box center [567, 355] width 257 height 33
click at [833, 410] on label "Filing Fee" at bounding box center [977, 400] width 1077 height 19
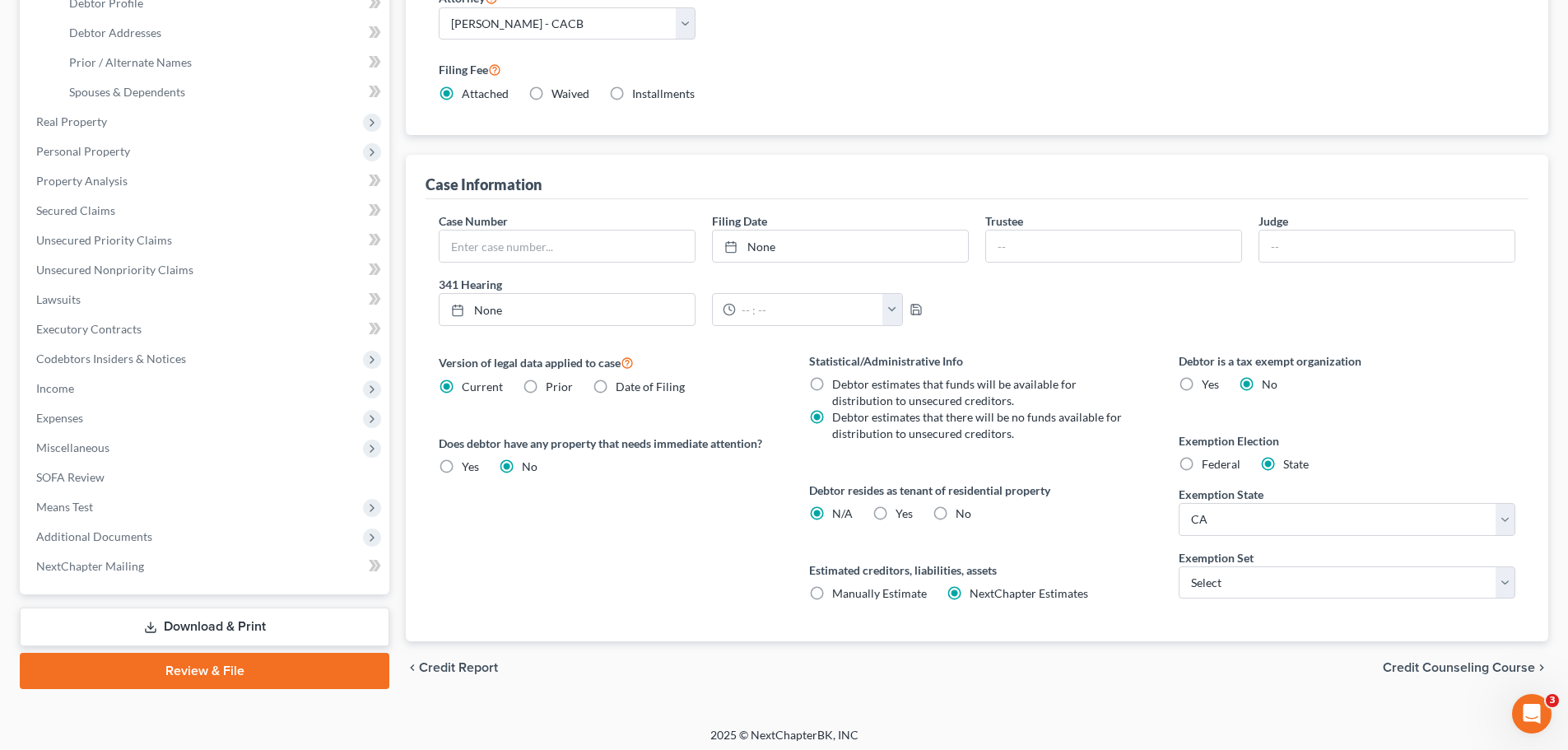
scroll to position [338, 0]
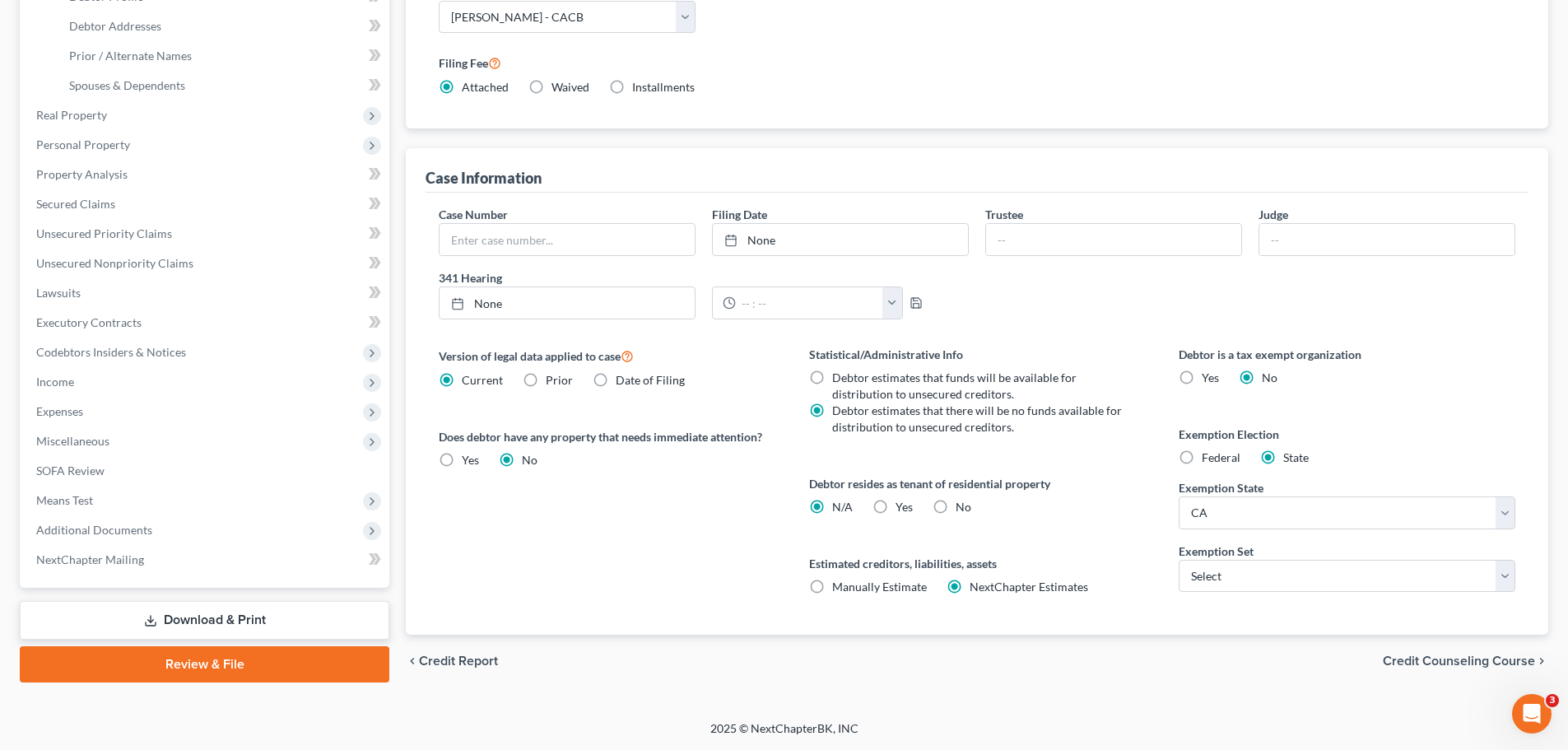
click at [955, 505] on label "No" at bounding box center [963, 507] width 16 height 17
click at [962, 505] on input "No" at bounding box center [967, 504] width 11 height 11
radio input "true"
radio input "false"
click at [1245, 580] on select "Select 703 704" at bounding box center [1347, 576] width 337 height 33
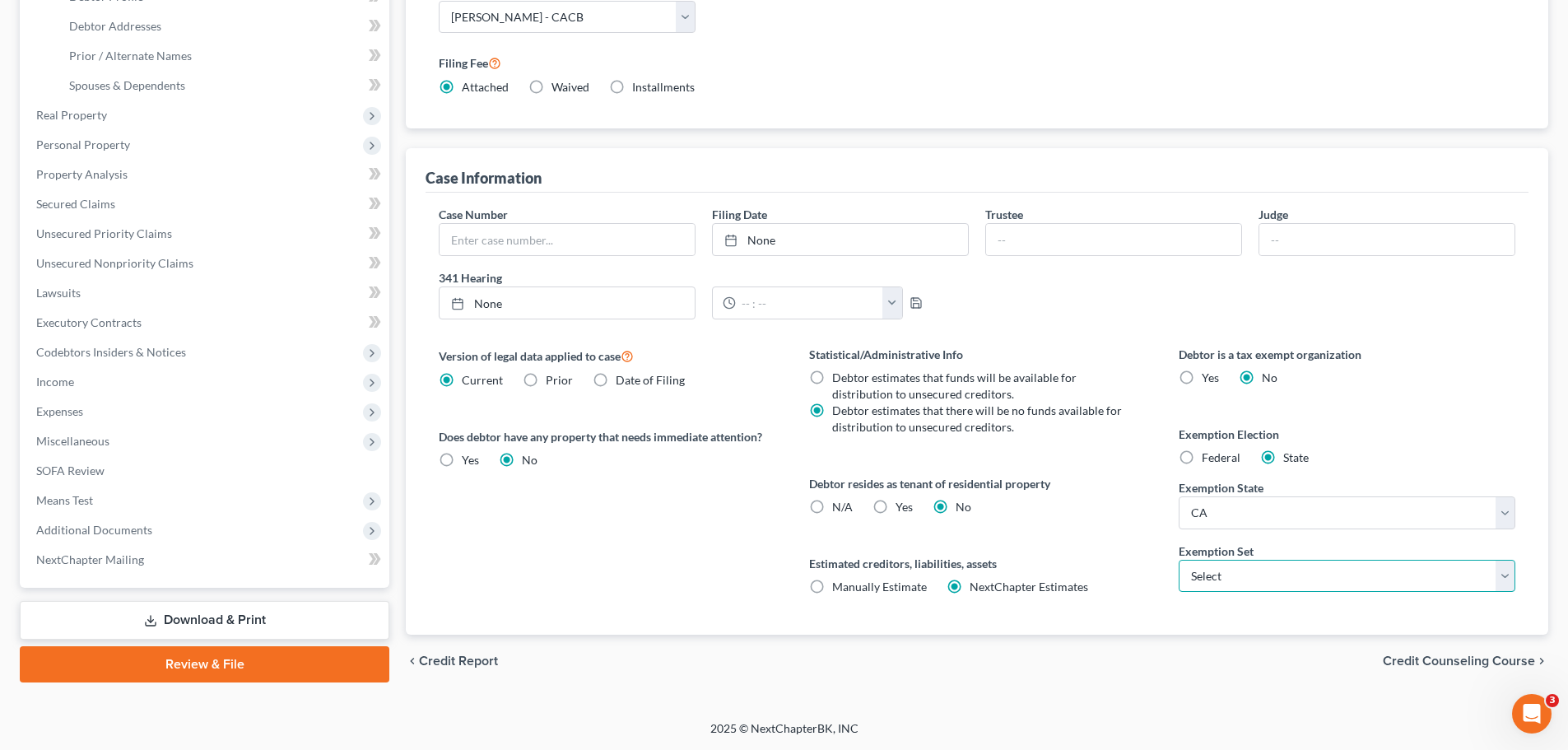
select select "1"
click at [1179, 559] on select "Select 703 704" at bounding box center [1347, 576] width 337 height 33
click at [709, 527] on div "Version of legal data applied to case Current Prior Date of Filing Legal data v…" at bounding box center [607, 489] width 370 height 289
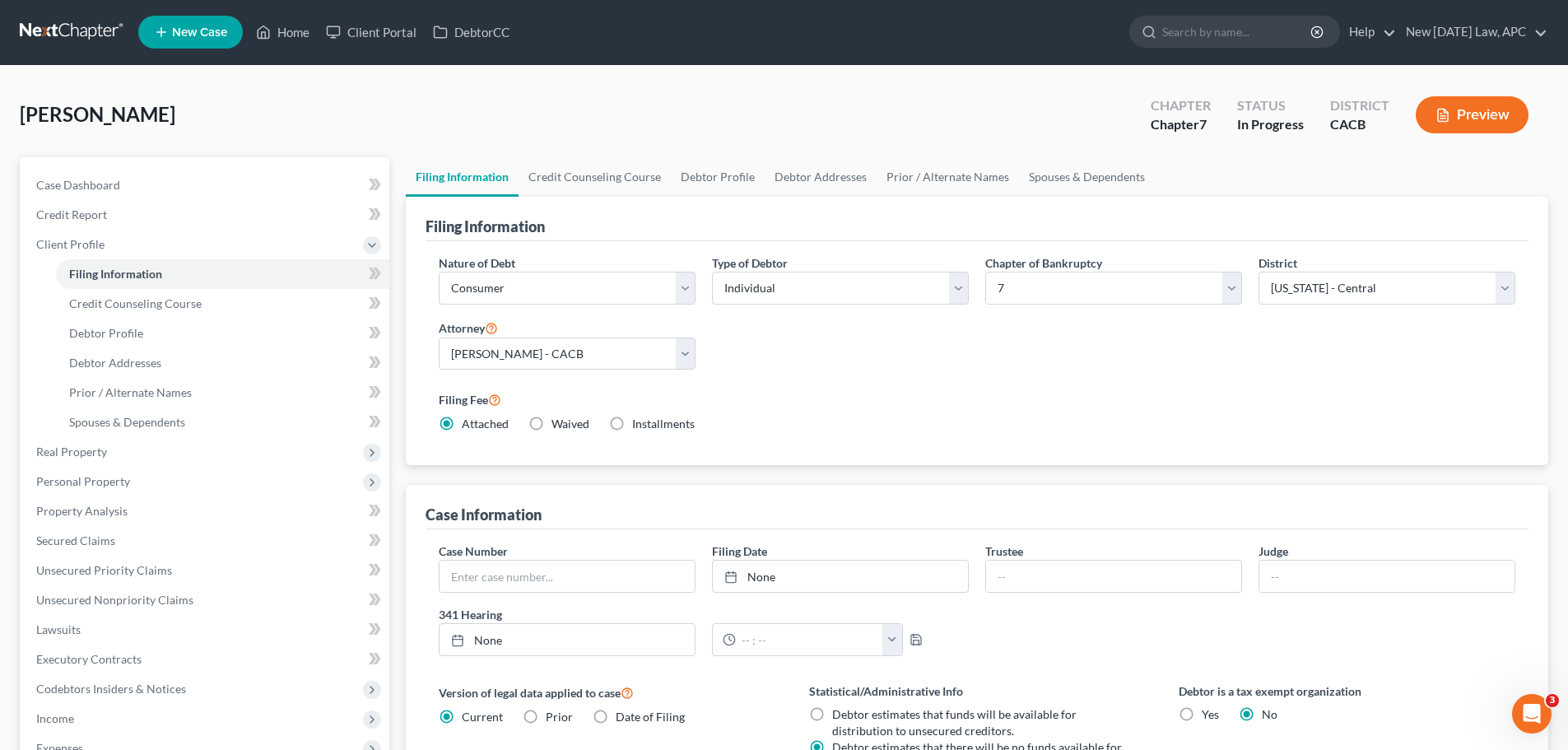
scroll to position [0, 0]
click at [147, 337] on link "Debtor Profile" at bounding box center [223, 334] width 334 height 29
select select "0"
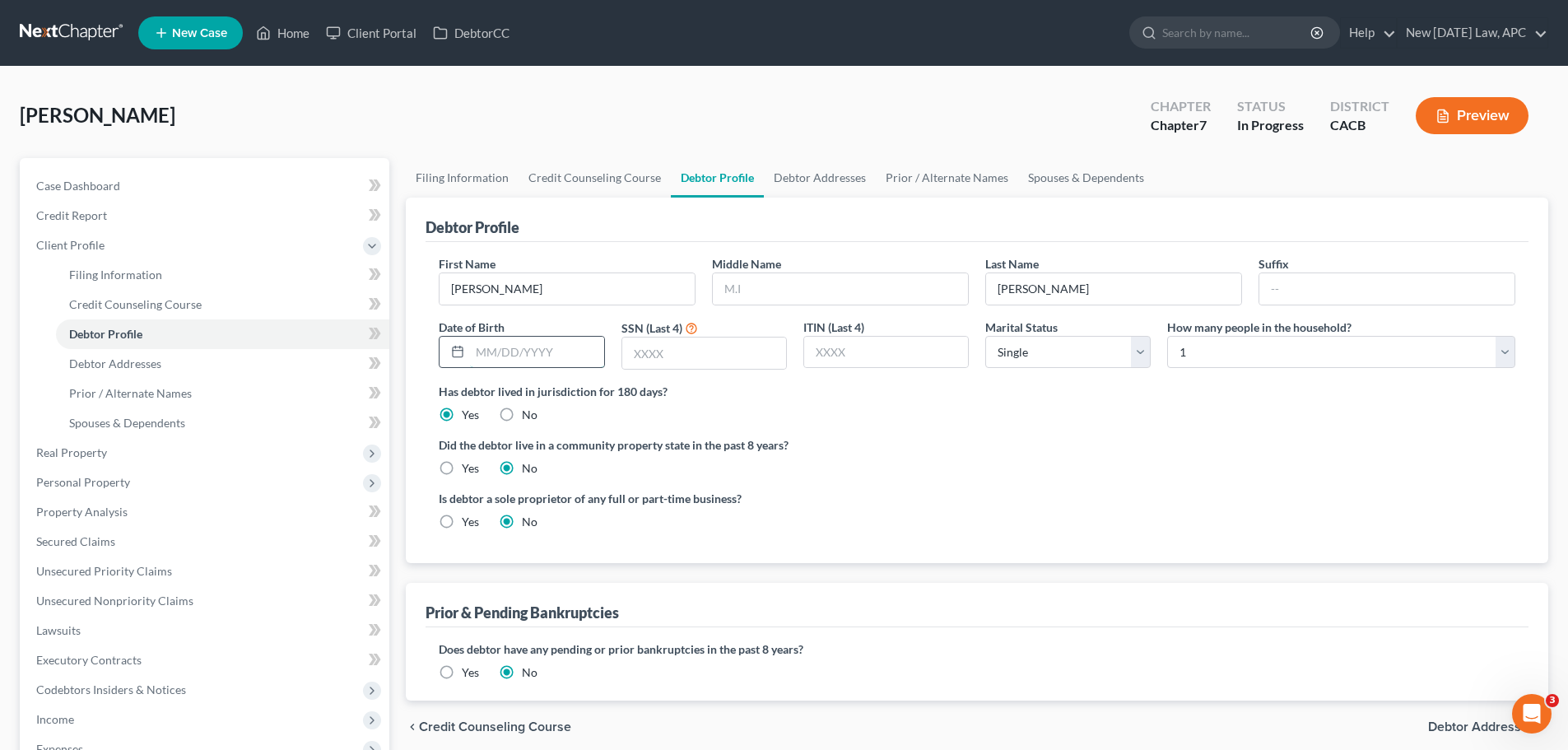
click at [499, 347] on input "text" at bounding box center [536, 352] width 133 height 31
type input "[DATE]"
click at [715, 402] on div "Has debtor lived in jurisdiction for 180 days? Yes No Debtor must reside in jur…" at bounding box center [977, 402] width 1077 height 40
click at [673, 358] on input "text" at bounding box center [704, 353] width 163 height 31
type input "3463"
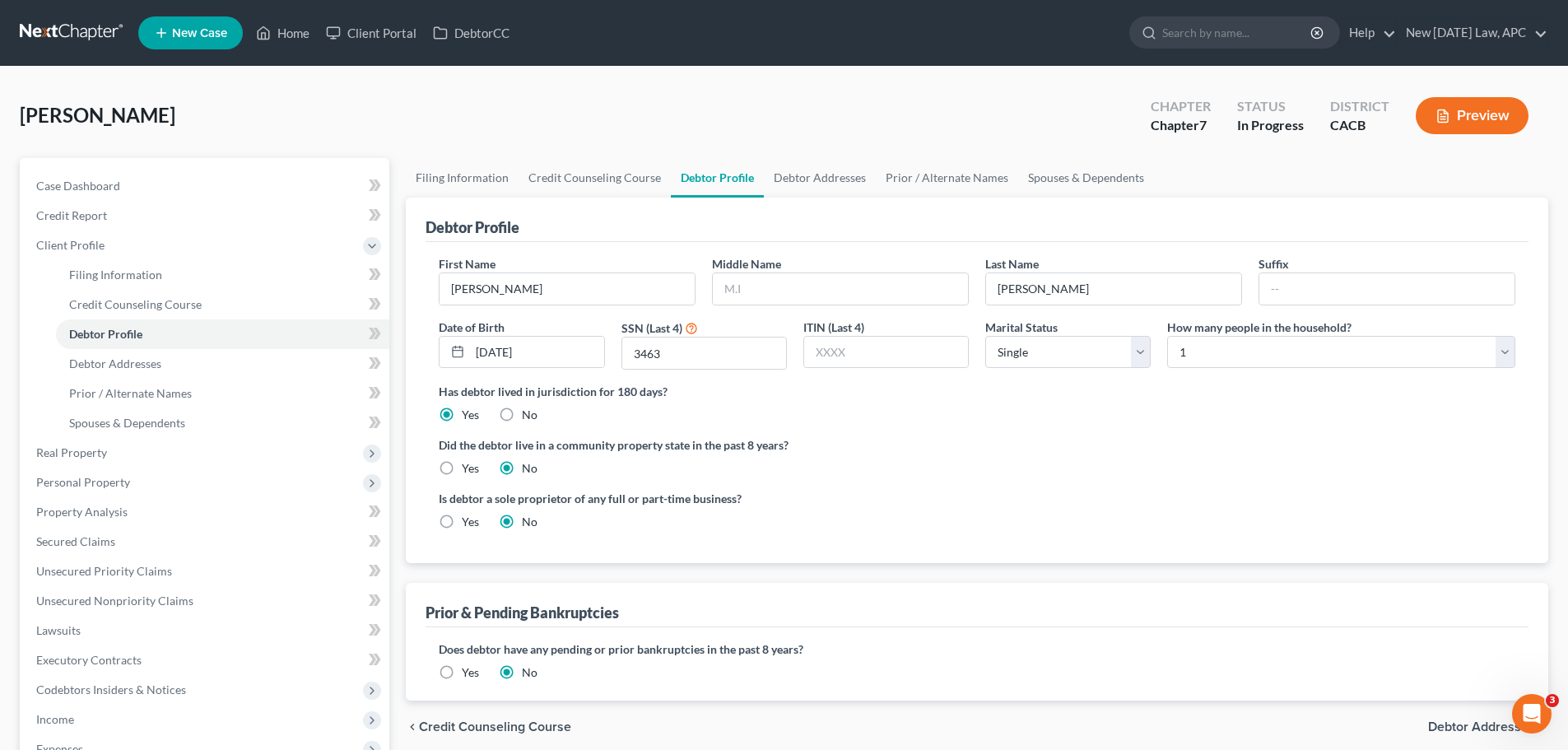
click at [767, 406] on div "Has debtor lived in jurisdiction for 180 days? Yes No Debtor must reside in jur…" at bounding box center [977, 402] width 1077 height 40
click at [1010, 363] on select "Select Single Married Separated Divorced Widowed" at bounding box center [1068, 352] width 165 height 33
select select "1"
click at [985, 336] on select "Select Single Married Separated Divorced Widowed" at bounding box center [1068, 352] width 165 height 33
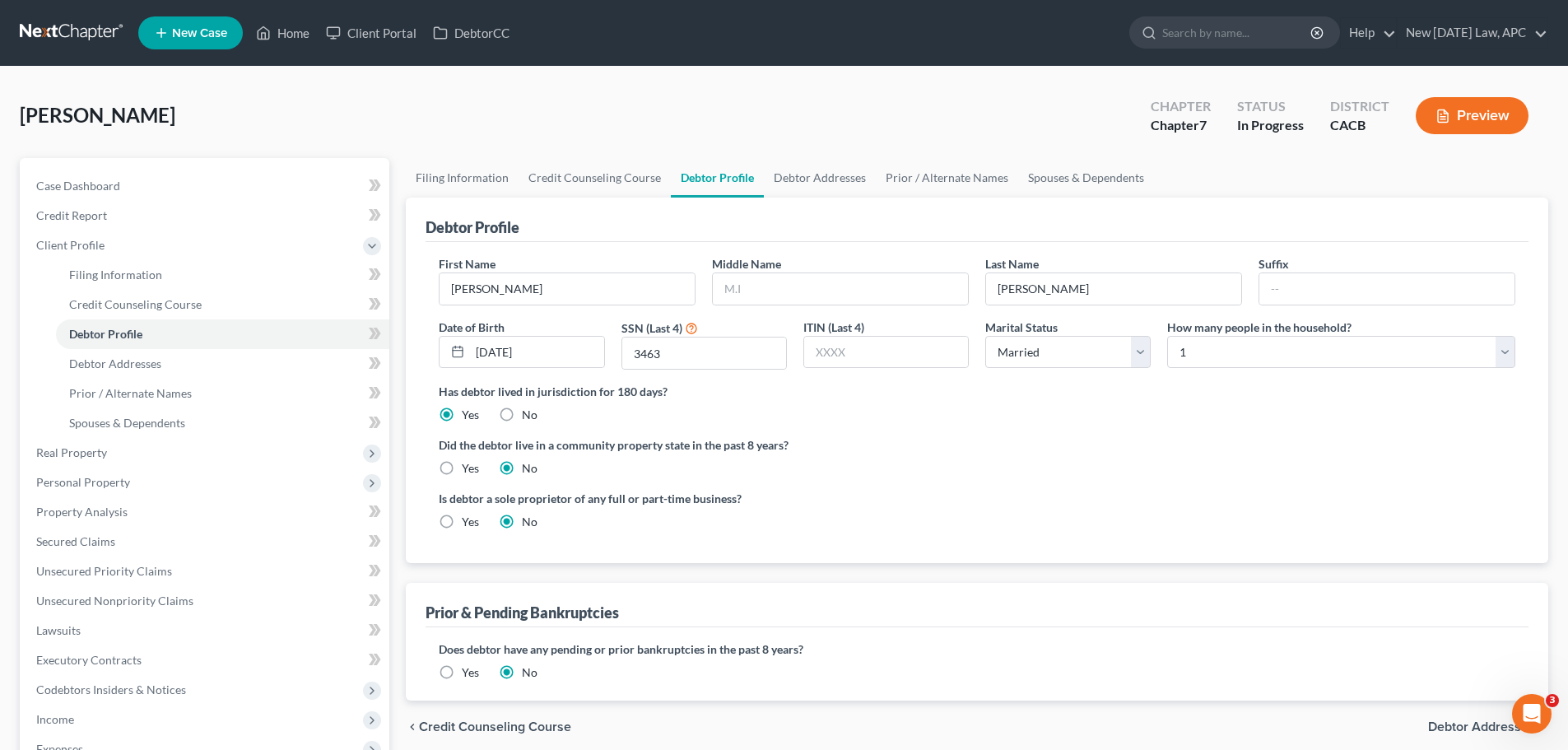
click at [1174, 416] on div "Has debtor lived in jurisdiction for 180 days? Yes No Debtor must reside in jur…" at bounding box center [977, 402] width 1077 height 40
click at [1200, 364] on select "Select 1 2 3 4 5 6 7 8 9 10 11 12 13 14 15 16 17 18 19 20" at bounding box center [1341, 352] width 348 height 33
select select "6"
click at [1167, 336] on select "Select 1 2 3 4 5 6 7 8 9 10 11 12 13 14 15 16 17 18 19 20" at bounding box center [1341, 352] width 348 height 33
click at [1167, 430] on ng-include "First Name [PERSON_NAME] Middle Name Last Name [PERSON_NAME] Date of Birth [DEM…" at bounding box center [977, 399] width 1077 height 288
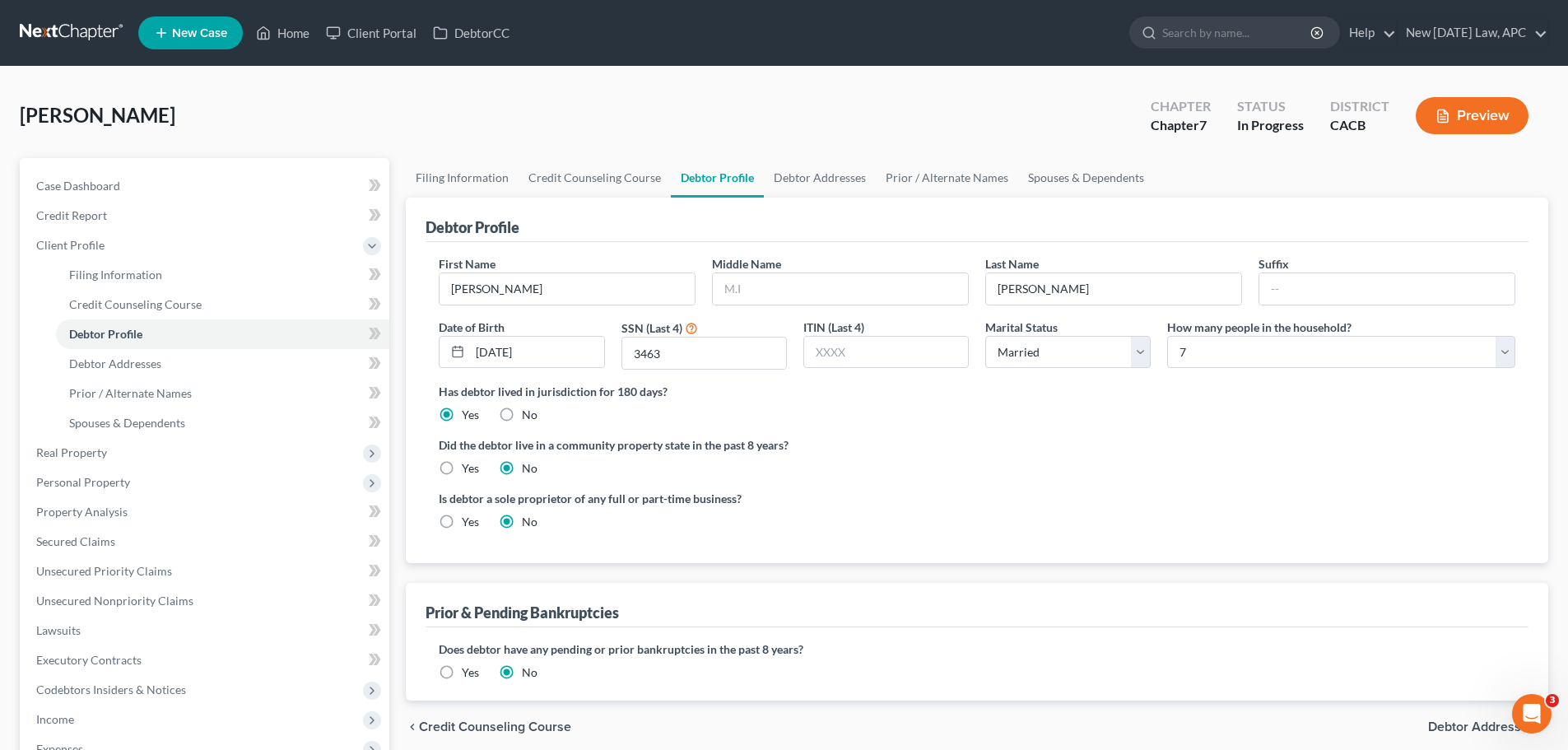
click at [982, 492] on div "Is debtor a sole proprietor of any full or part-time business? Yes No" at bounding box center [977, 516] width 1093 height 54
click at [986, 483] on ng-include "First Name [PERSON_NAME] Middle Name Last Name [PERSON_NAME] Date of Birth [DEM…" at bounding box center [977, 399] width 1077 height 288
click at [460, 472] on div "Yes" at bounding box center [458, 468] width 40 height 17
click at [465, 464] on label "Yes" at bounding box center [471, 468] width 18 height 17
click at [468, 464] on input "Yes" at bounding box center [473, 465] width 11 height 11
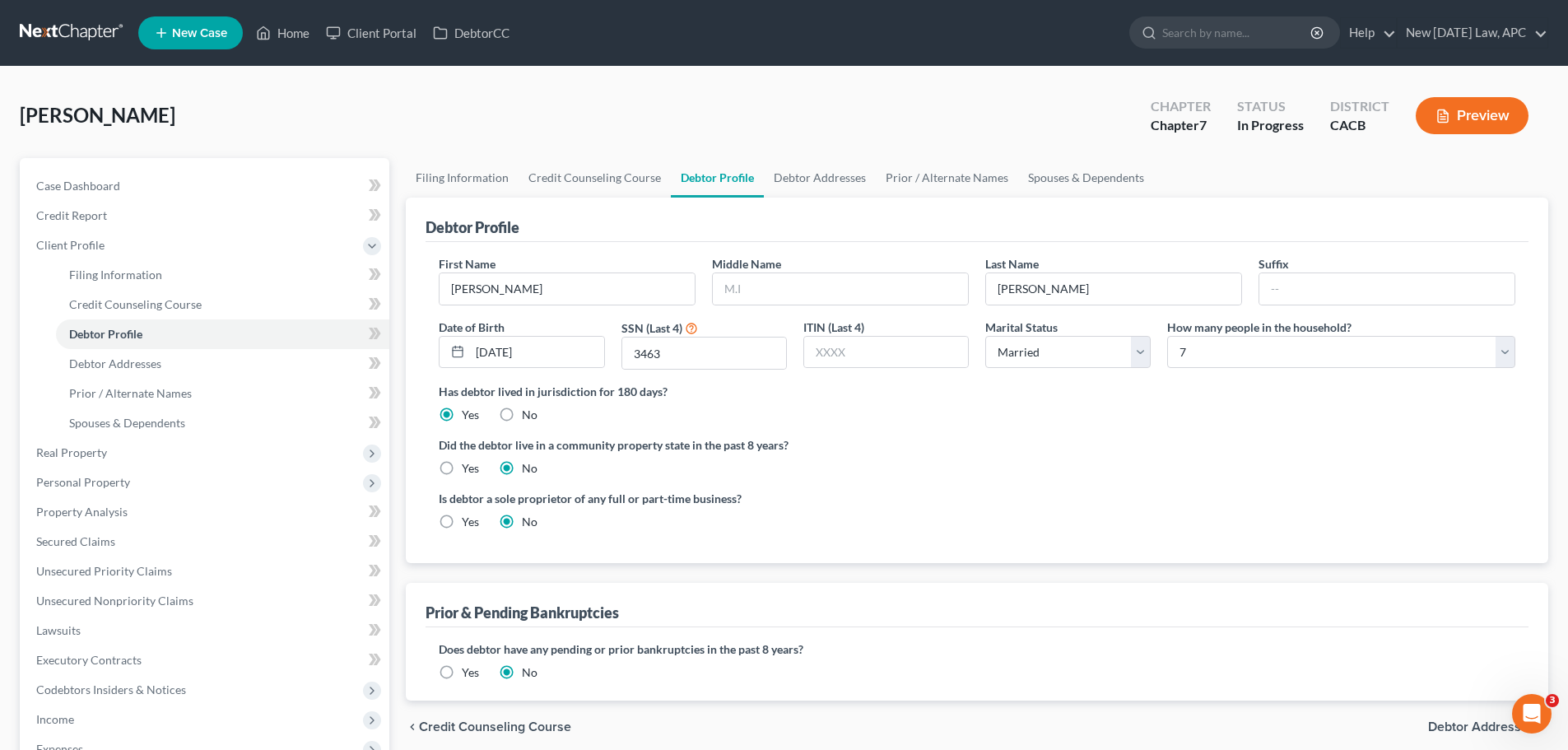
radio input "true"
radio input "false"
click at [866, 499] on label "Is debtor a sole proprietor of any full or part-time business?" at bounding box center [703, 498] width 530 height 18
click at [196, 366] on link "Debtor Addresses" at bounding box center [223, 364] width 334 height 29
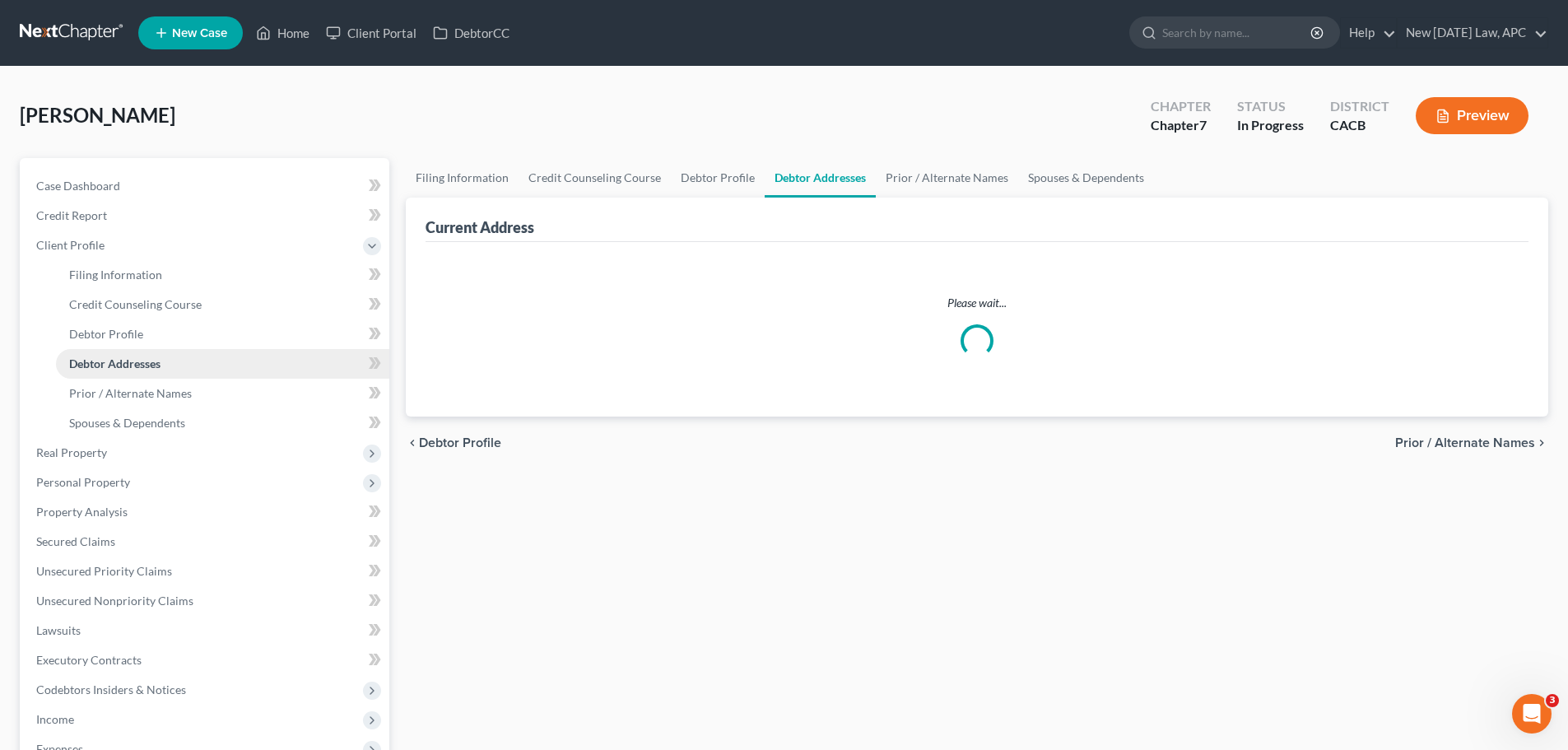
select select "0"
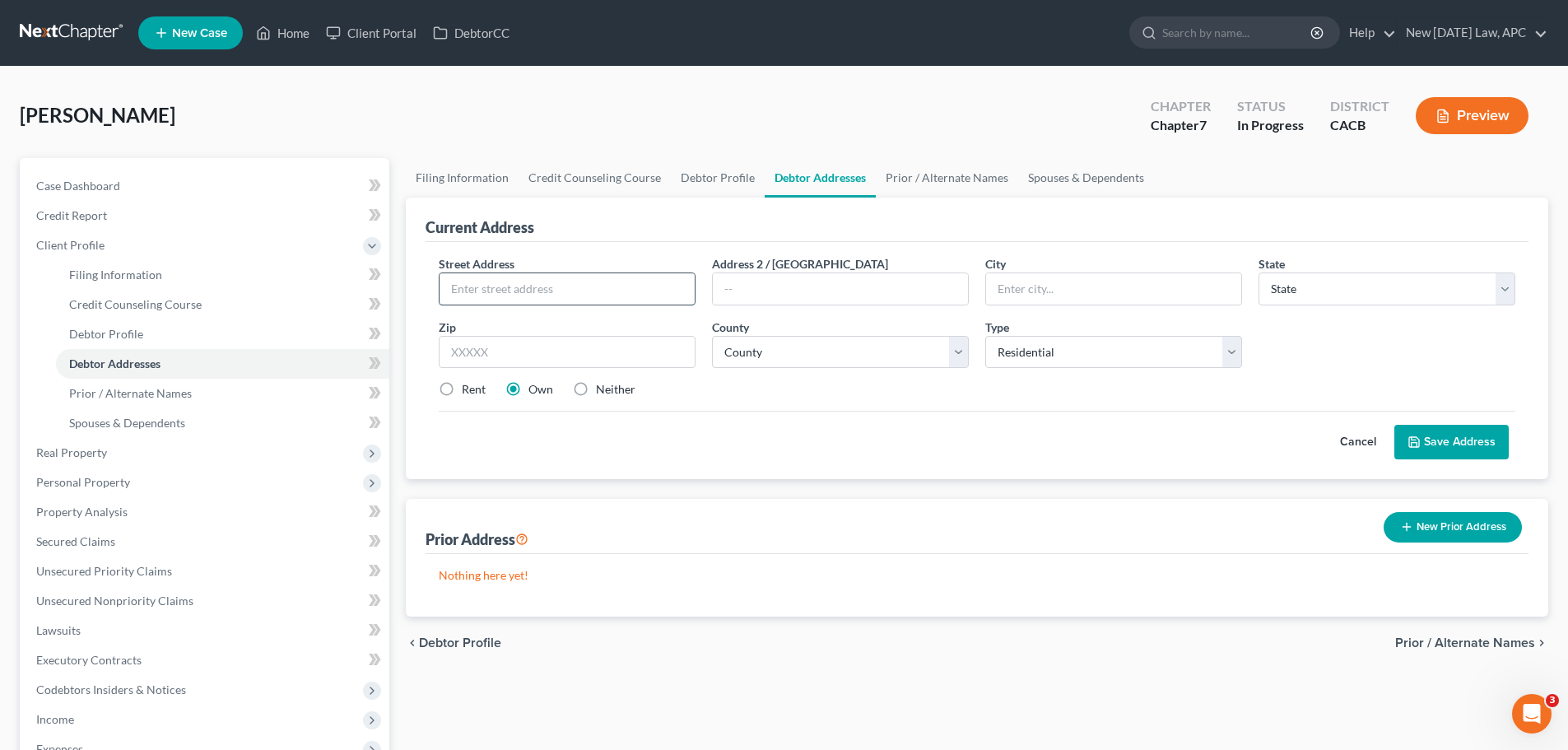
paste input "[STREET_ADDRESS]"
type input "[STREET_ADDRESS]"
click at [532, 355] on input "text" at bounding box center [567, 352] width 257 height 33
type input "92544"
click at [628, 423] on div "Cancel Save Address" at bounding box center [977, 435] width 1077 height 49
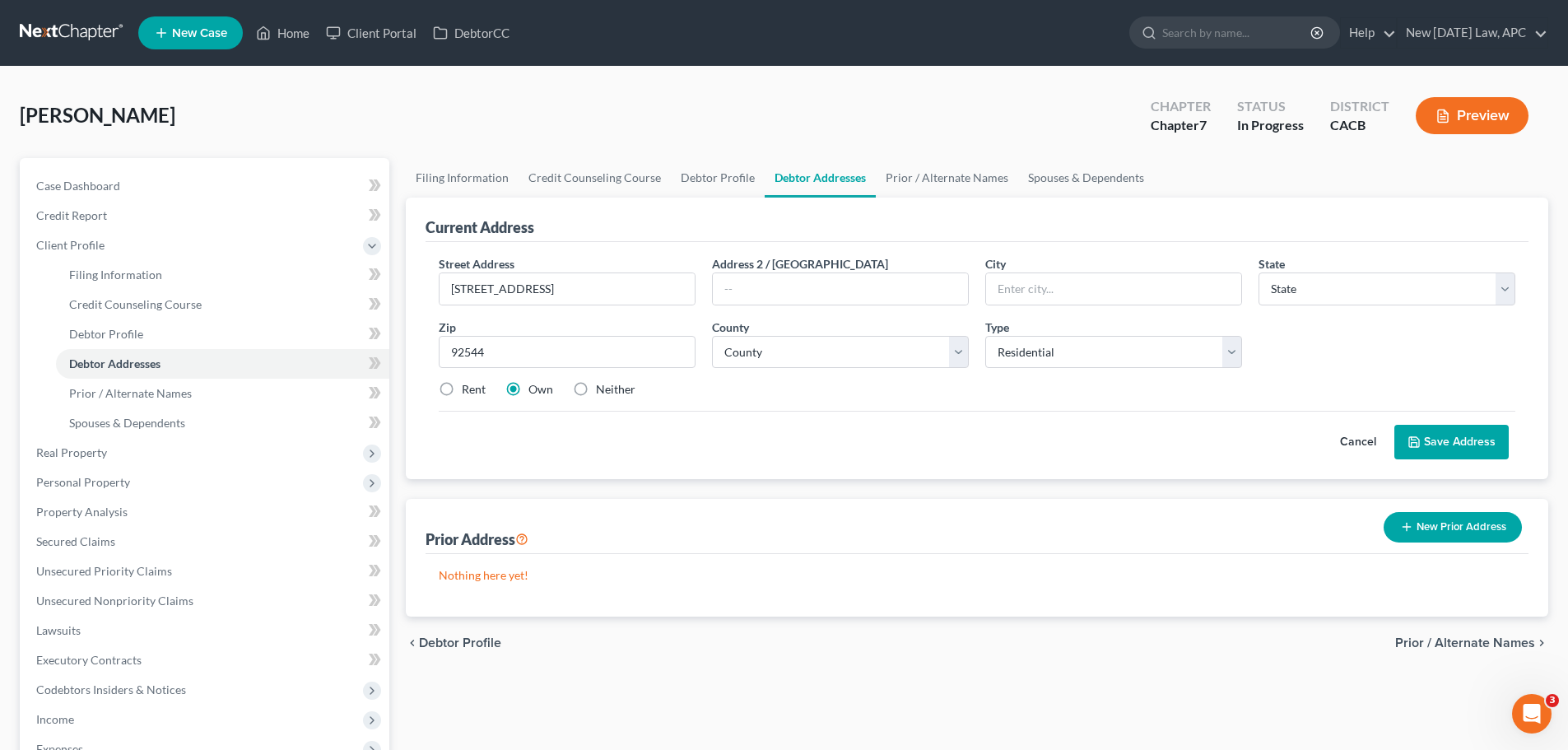
type input "Hemet"
select select "4"
drag, startPoint x: 532, startPoint y: 286, endPoint x: 674, endPoint y: 284, distance: 142.0
click at [674, 284] on input "[STREET_ADDRESS]" at bounding box center [567, 289] width 255 height 31
type input "24856 Loire Ct"
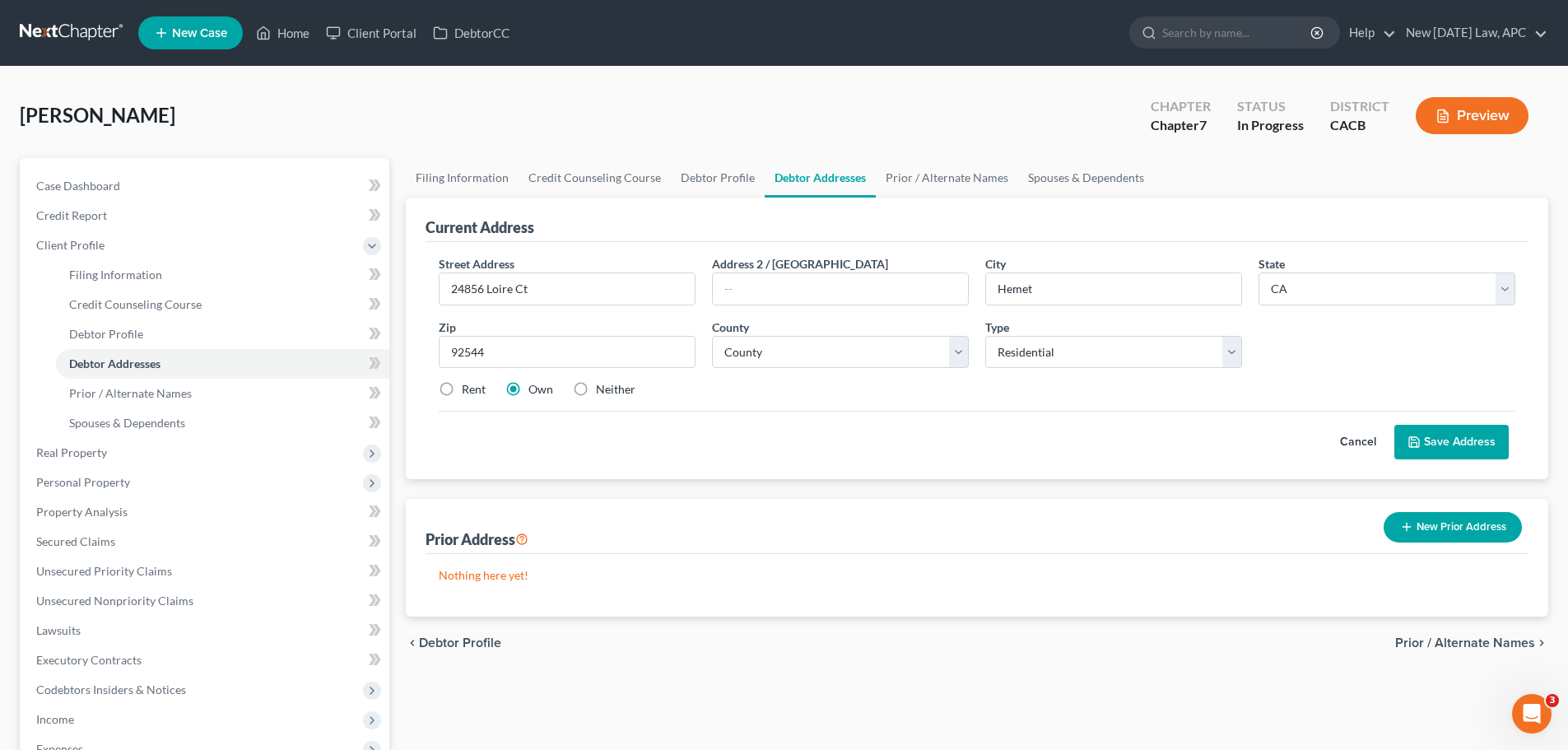
click at [898, 419] on div "Cancel Save Address" at bounding box center [977, 435] width 1077 height 49
click at [786, 339] on select "County [GEOGRAPHIC_DATA] [GEOGRAPHIC_DATA] [GEOGRAPHIC_DATA] [GEOGRAPHIC_DATA] …" at bounding box center [840, 352] width 257 height 33
select select "32"
click at [712, 336] on select "County [GEOGRAPHIC_DATA] [GEOGRAPHIC_DATA] [GEOGRAPHIC_DATA] [GEOGRAPHIC_DATA] …" at bounding box center [840, 352] width 257 height 33
click at [883, 411] on div "Cancel Save Address" at bounding box center [977, 435] width 1077 height 49
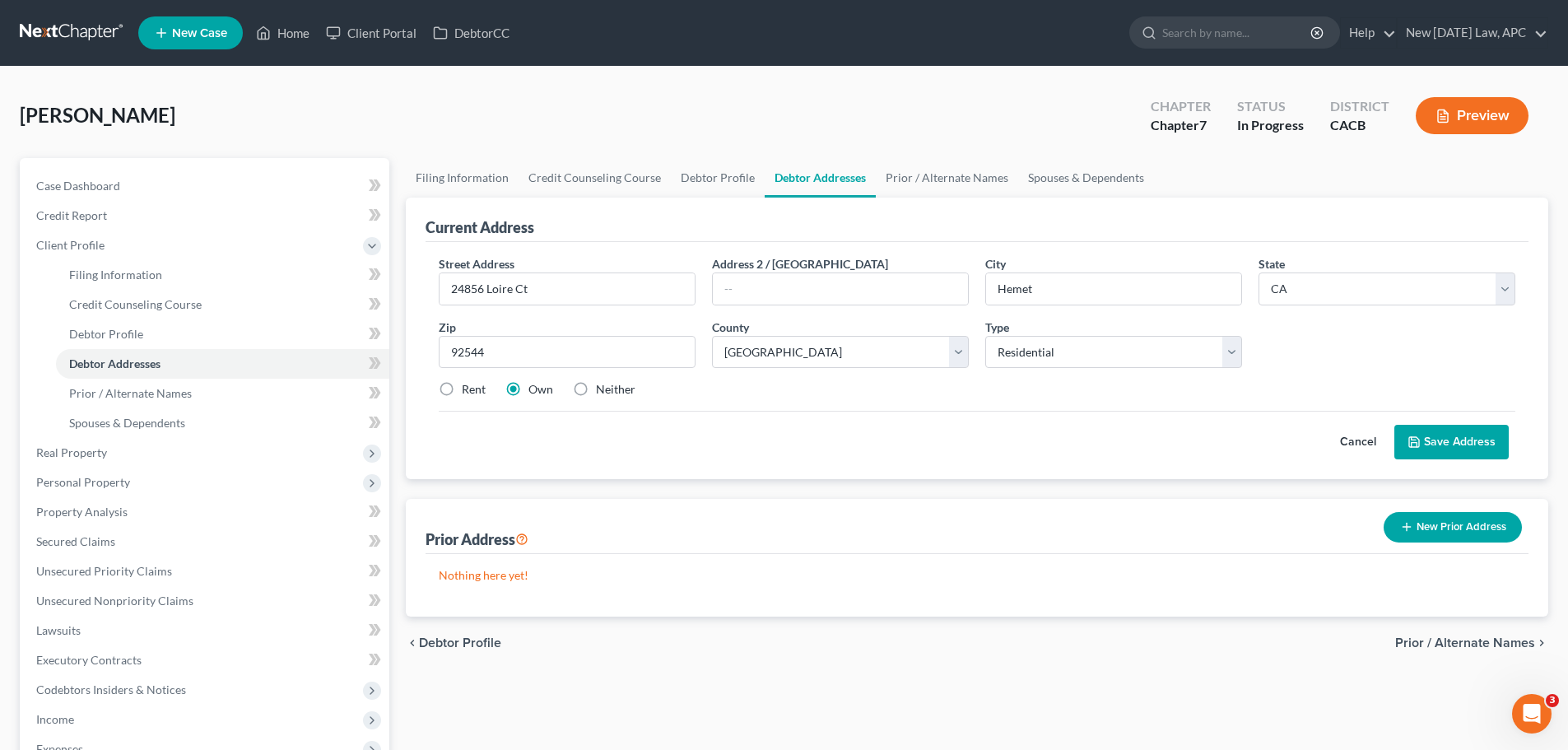
click at [1437, 435] on button "Save Address" at bounding box center [1451, 443] width 115 height 35
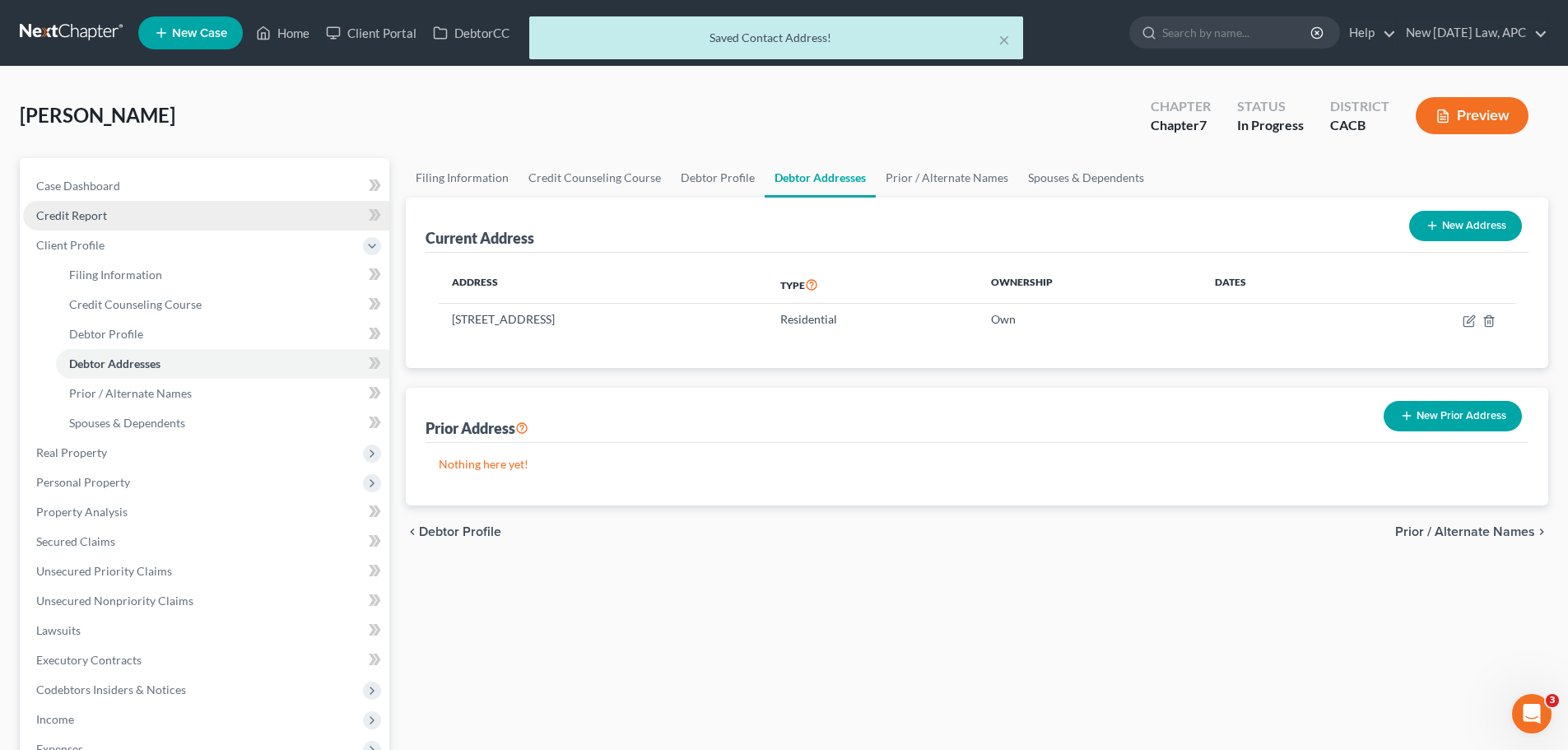
click at [94, 220] on span "Credit Report" at bounding box center [71, 215] width 71 height 14
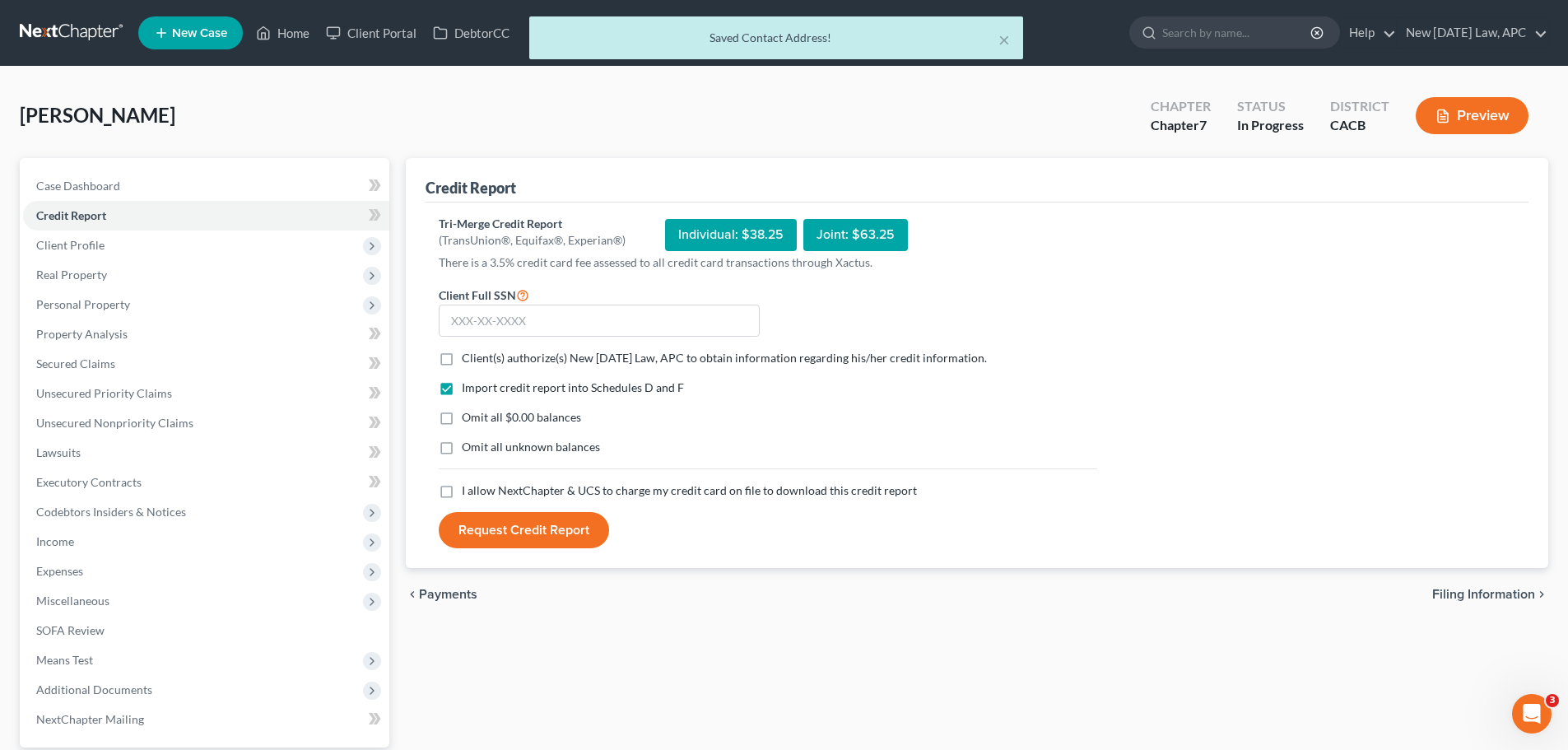
click at [462, 361] on label "Client(s) authorize(s) New [DATE] Law, APC to obtain information regarding his/…" at bounding box center [725, 358] width 525 height 17
click at [468, 361] on input "Client(s) authorize(s) New [DATE] Law, APC to obtain information regarding his/…" at bounding box center [473, 355] width 11 height 11
checkbox input "true"
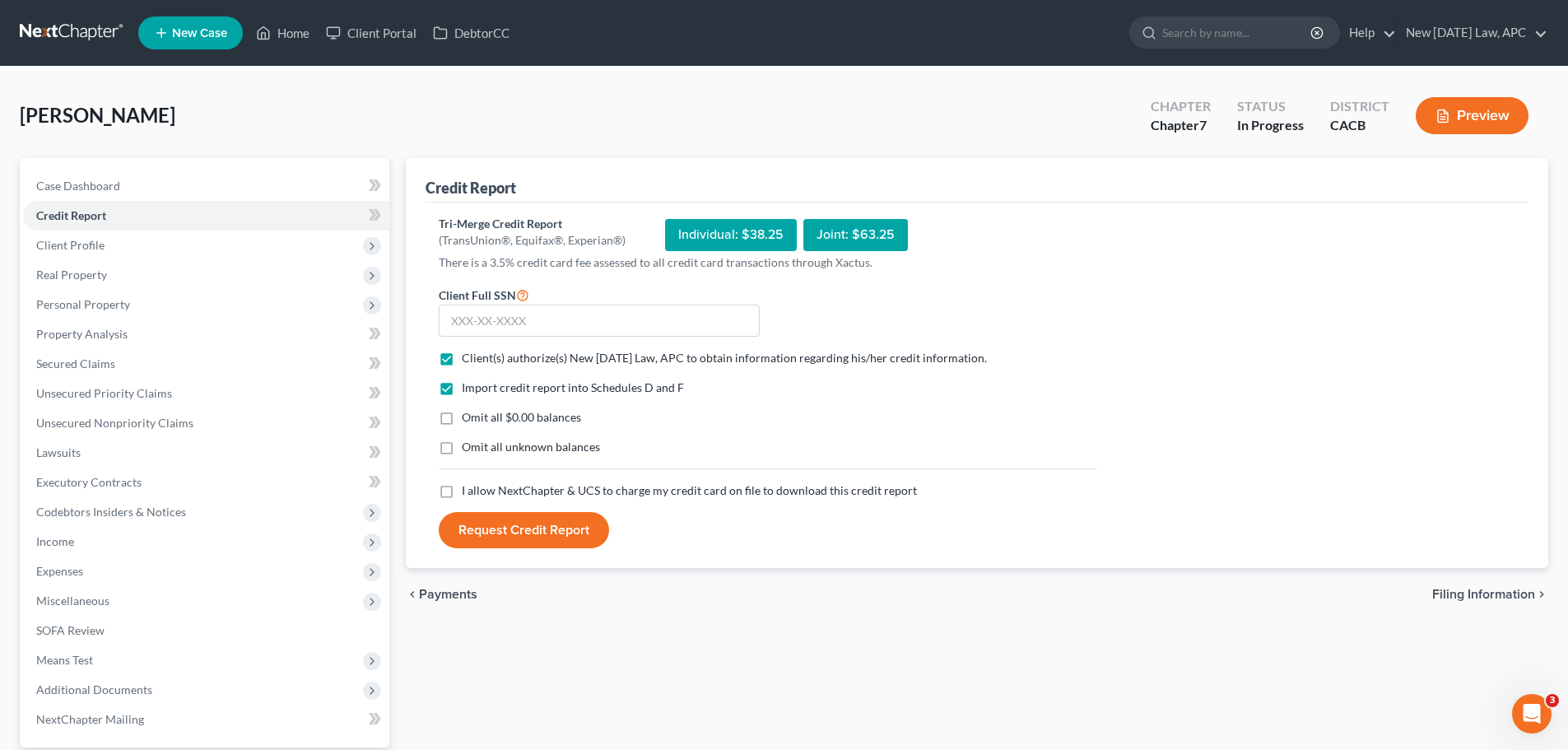
click at [462, 423] on label "Omit all $0.00 balances" at bounding box center [521, 417] width 120 height 17
click at [468, 419] on input "Omit all $0.00 balances" at bounding box center [473, 414] width 11 height 11
checkbox input "true"
click at [462, 439] on label "Omit all unknown balances" at bounding box center [531, 446] width 138 height 17
click at [468, 439] on input "Omit all unknown balances" at bounding box center [473, 444] width 11 height 11
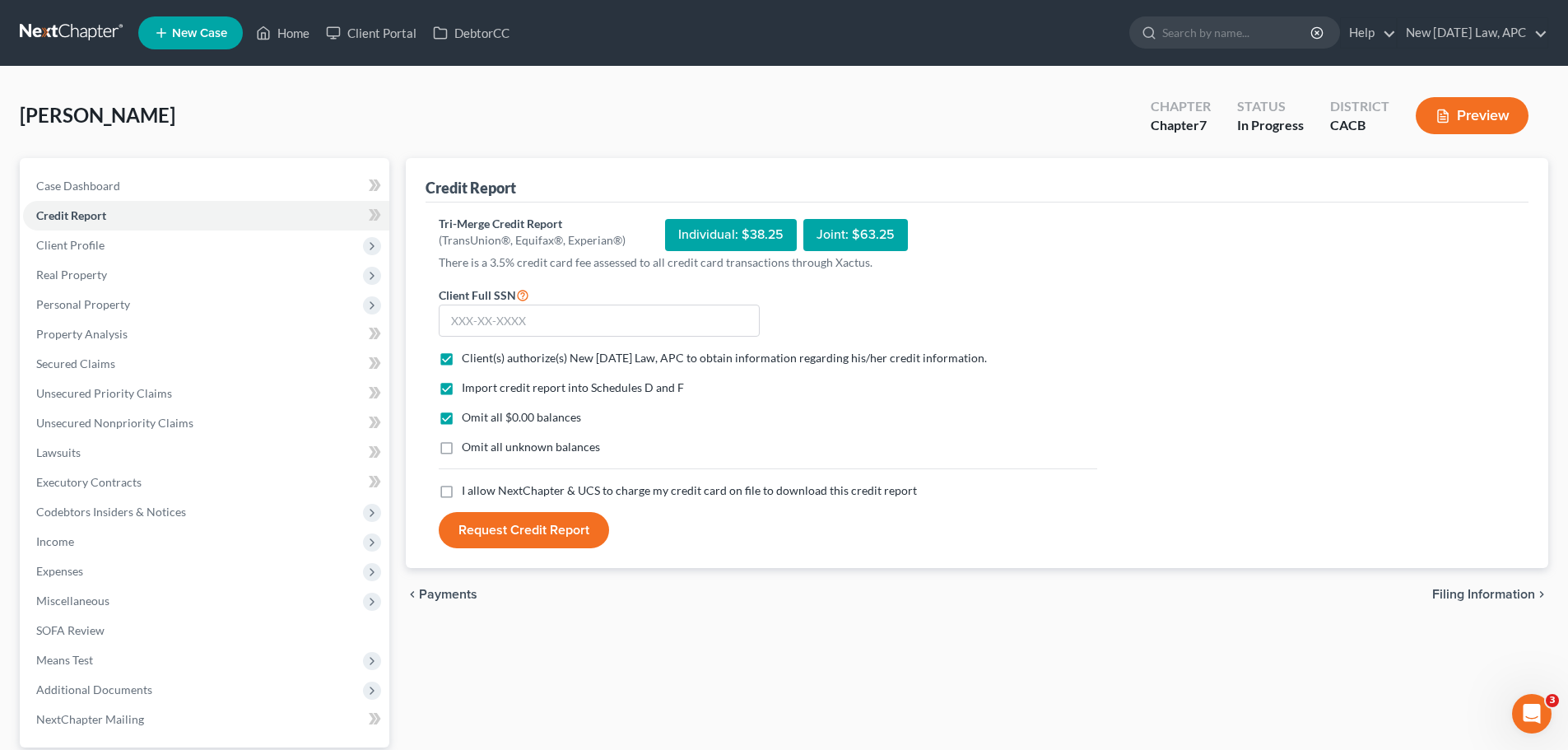
checkbox input "true"
click at [462, 483] on label "I allow NextChapter & UCS to charge my credit card on file to download this cre…" at bounding box center [690, 490] width 455 height 17
click at [468, 483] on input "I allow NextChapter & UCS to charge my credit card on file to download this cre…" at bounding box center [473, 487] width 11 height 11
checkbox input "true"
click at [486, 327] on input "text" at bounding box center [599, 321] width 321 height 33
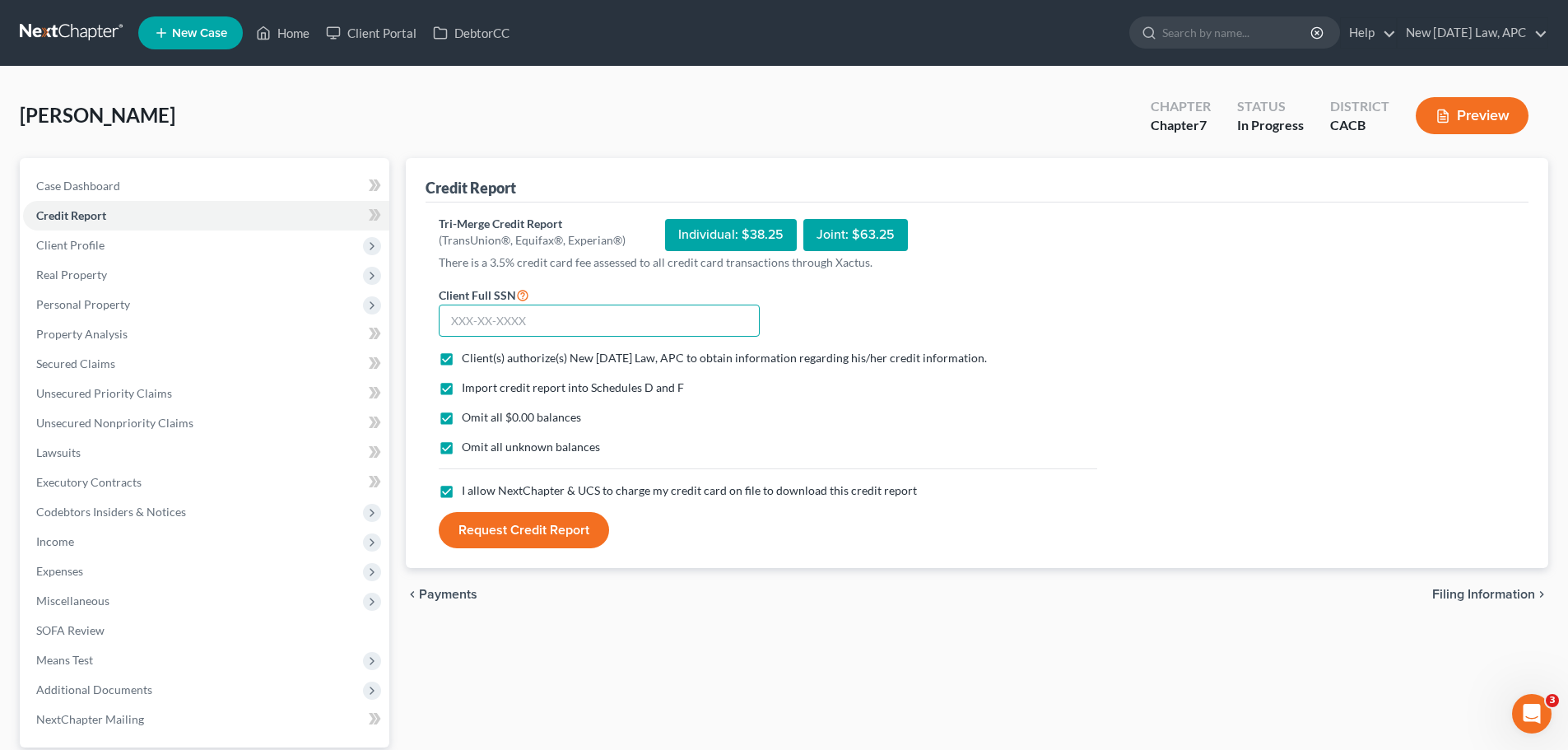
click at [478, 324] on input "text" at bounding box center [599, 321] width 321 height 33
type input "604-44-3463"
click at [816, 447] on div "Omit all unknown balances" at bounding box center [767, 446] width 659 height 17
click at [512, 526] on button "Request Credit Report" at bounding box center [523, 529] width 170 height 36
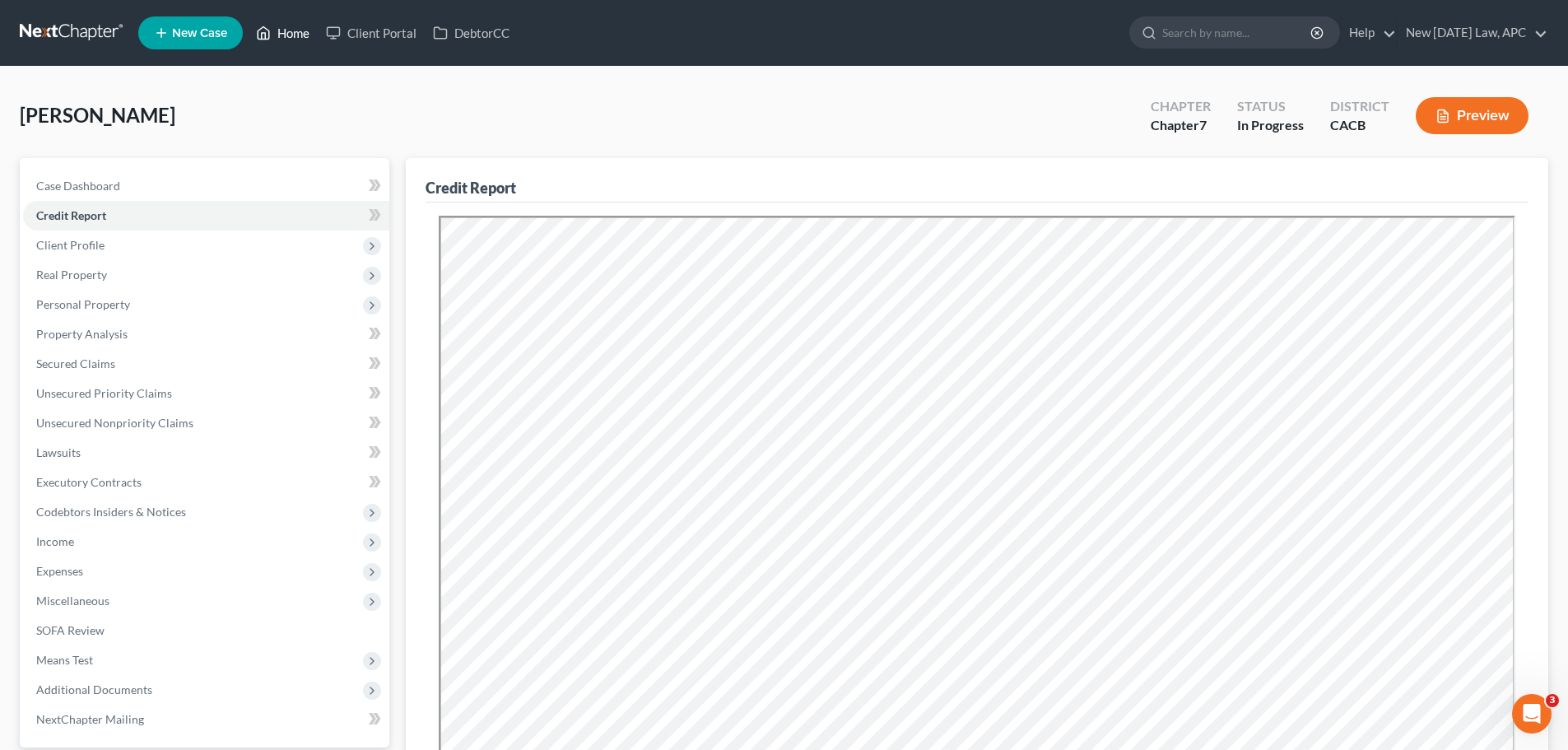
click at [290, 24] on link "Home" at bounding box center [283, 33] width 70 height 29
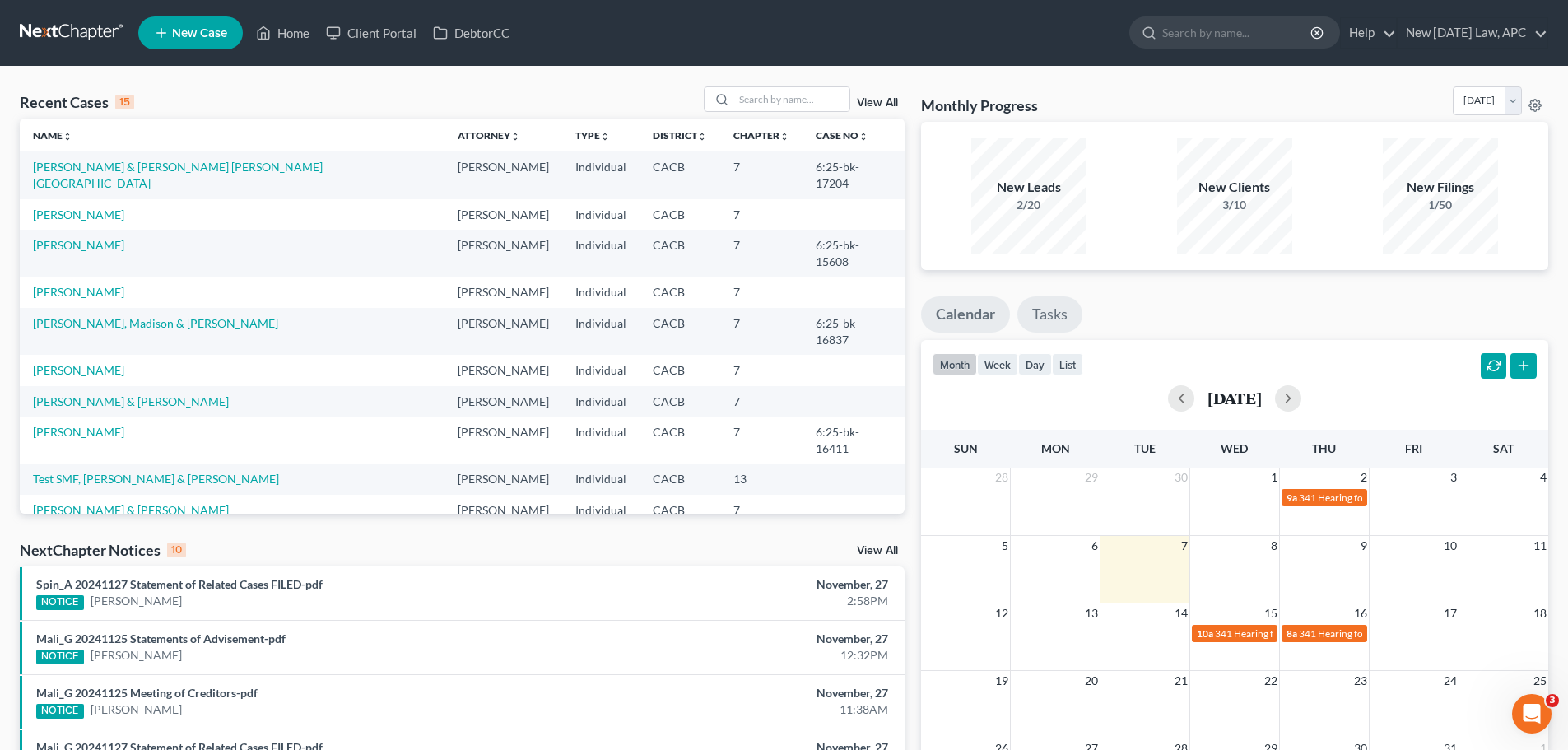
click at [1049, 313] on link "Tasks" at bounding box center [1050, 314] width 65 height 36
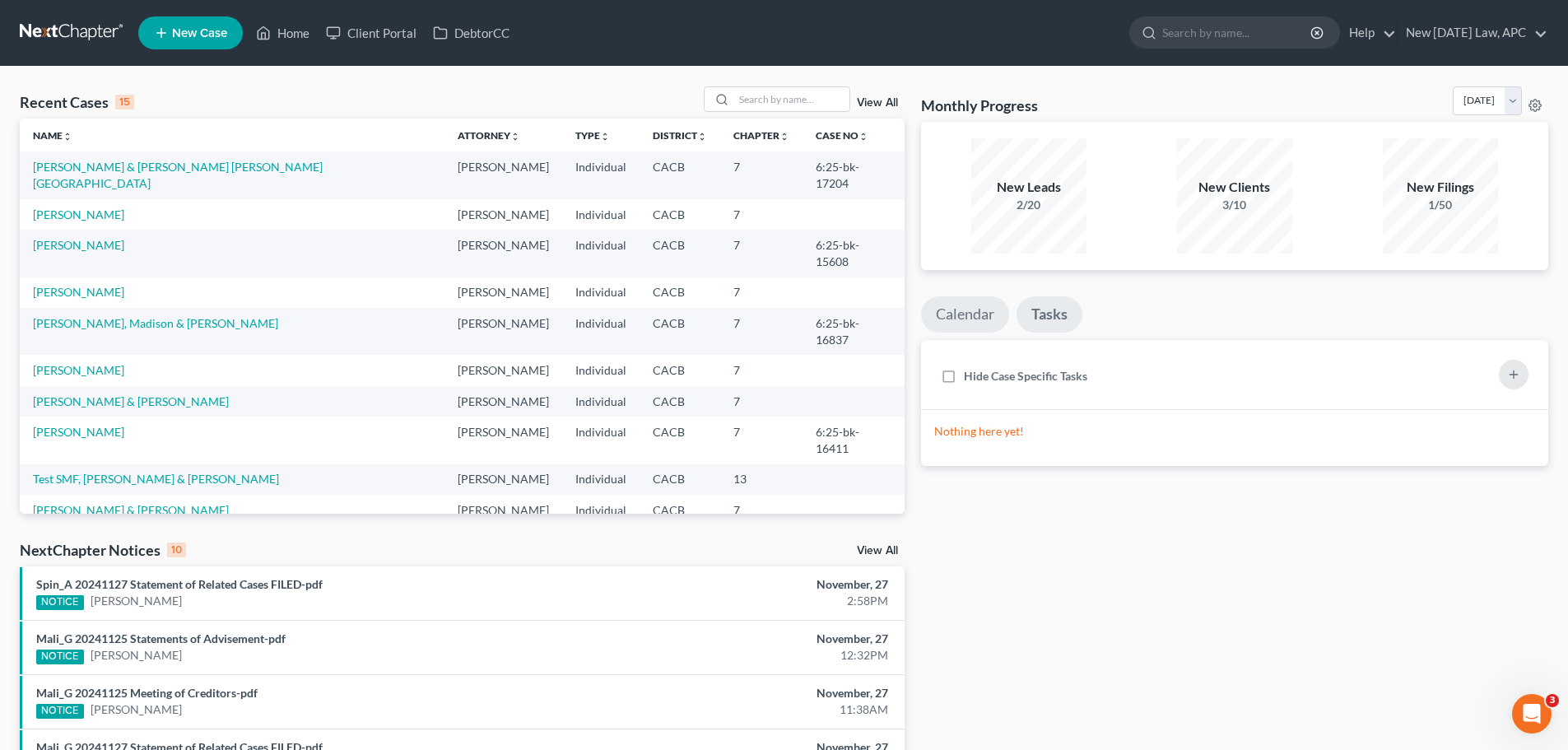
click at [956, 333] on li "Calendar" at bounding box center [965, 318] width 89 height 44
click at [956, 315] on link "Calendar" at bounding box center [965, 314] width 89 height 36
